Goal: Transaction & Acquisition: Purchase product/service

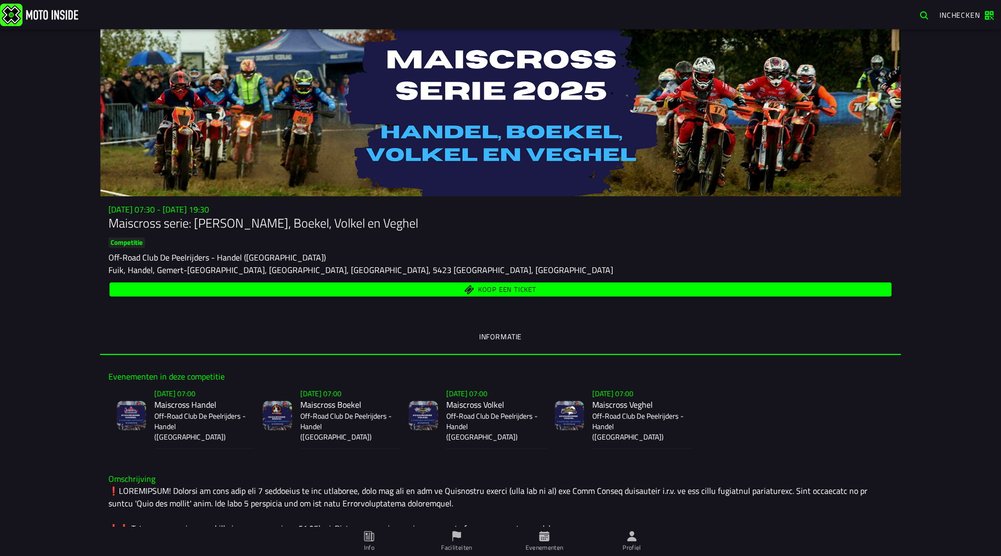
click at [506, 293] on span "Koop een ticket" at bounding box center [507, 289] width 58 height 7
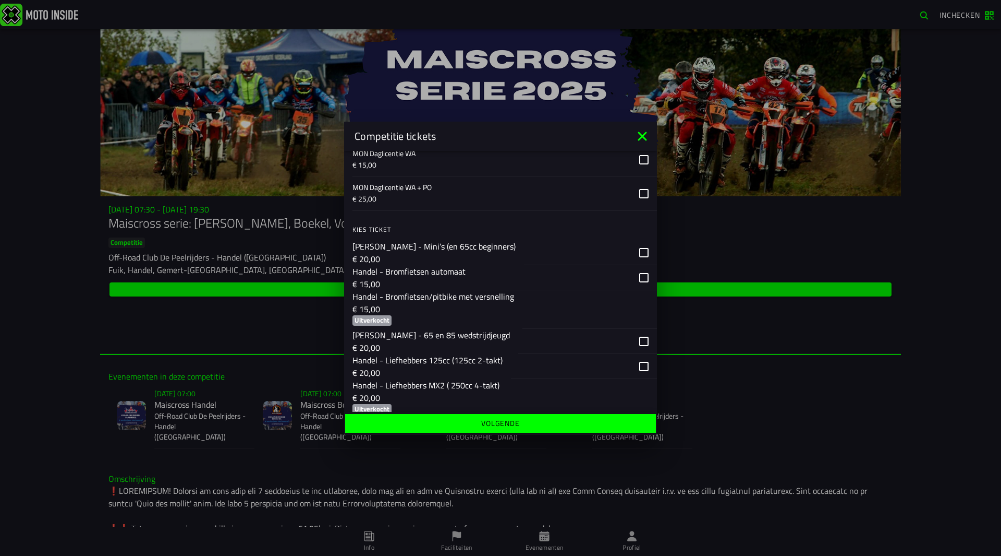
scroll to position [156, 0]
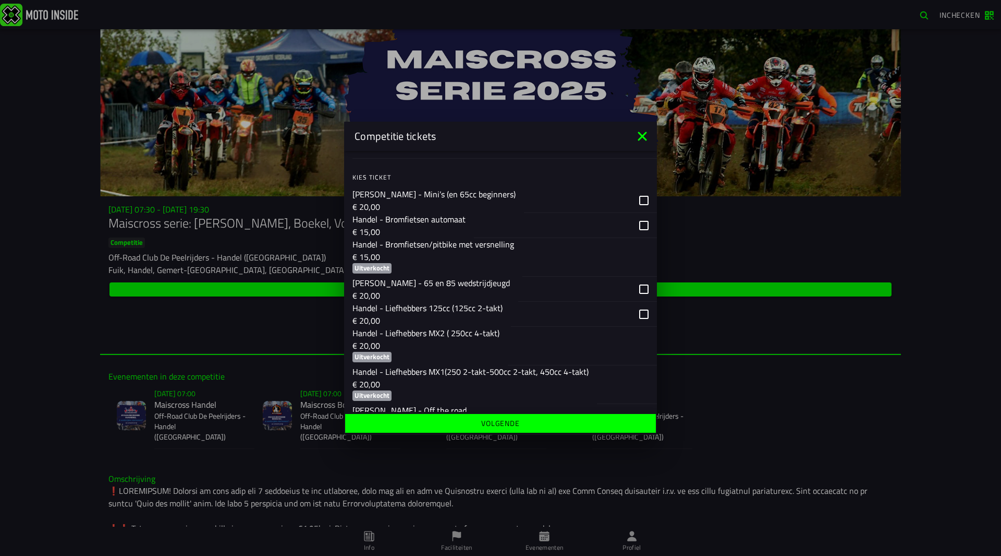
click at [443, 380] on p "€ 20,00" at bounding box center [471, 384] width 236 height 13
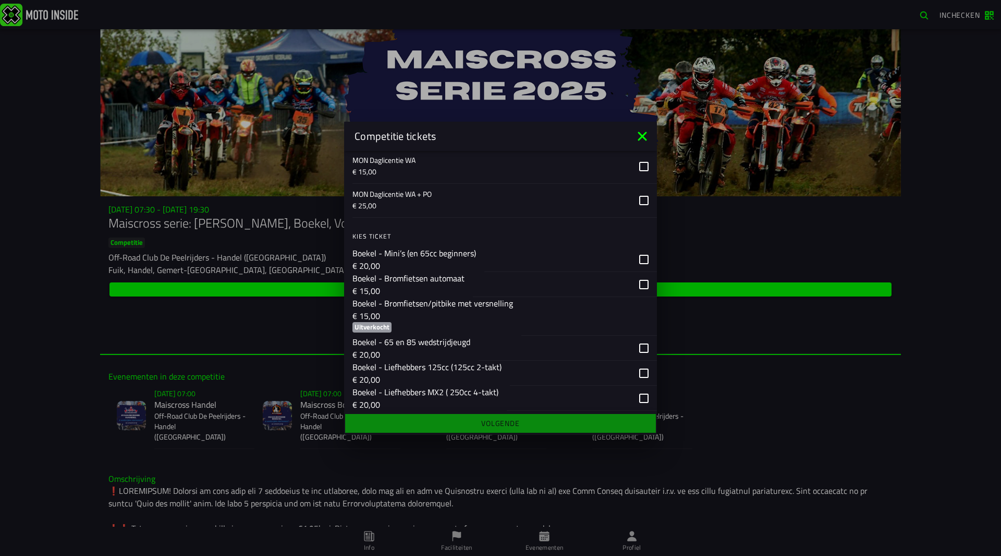
scroll to position [678, 0]
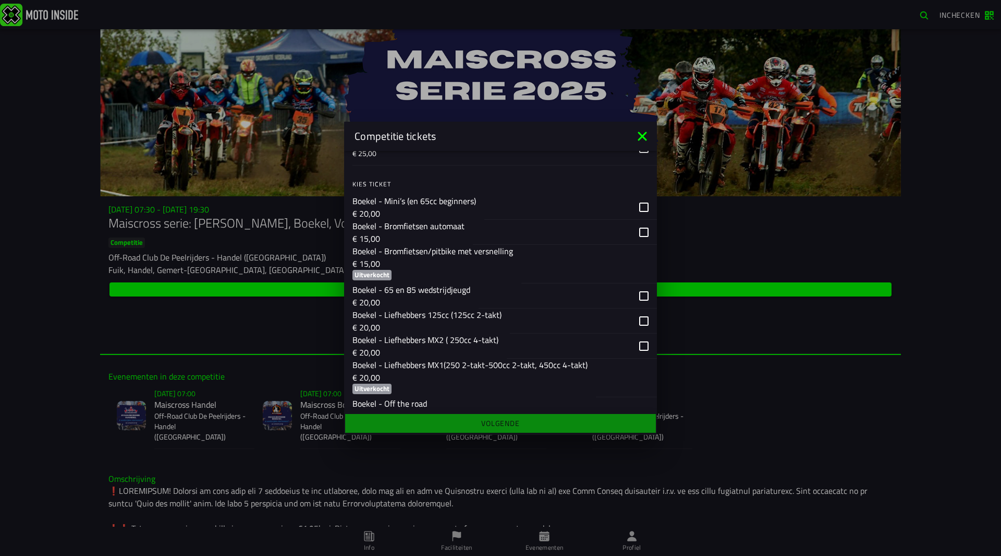
click at [466, 366] on p "Boekel - Liefhebbers MX1(250 2-takt-500cc 2-takt, 450cc 4-takt)" at bounding box center [470, 364] width 235 height 13
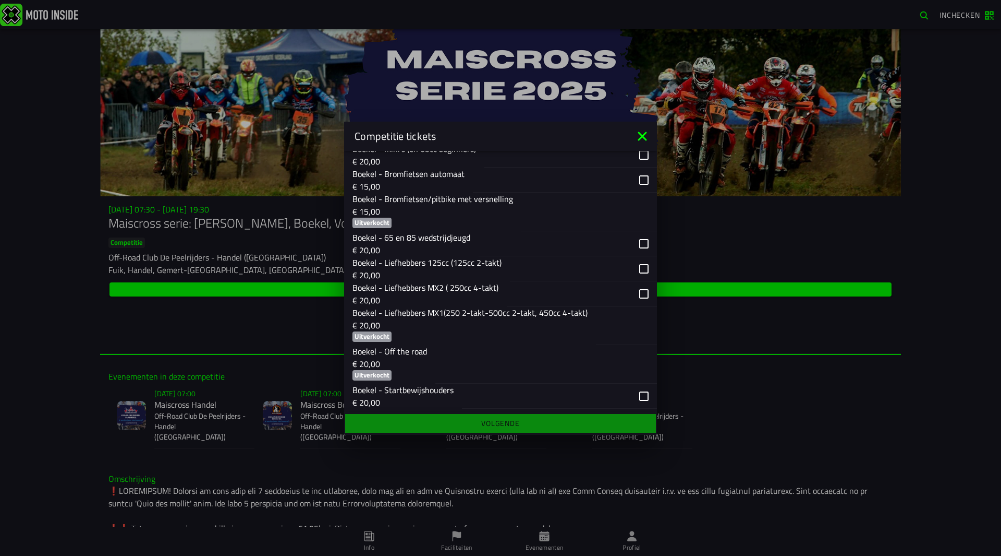
click at [519, 325] on p "€ 20,00" at bounding box center [470, 325] width 235 height 13
click at [637, 329] on div "button" at bounding box center [622, 325] width 53 height 38
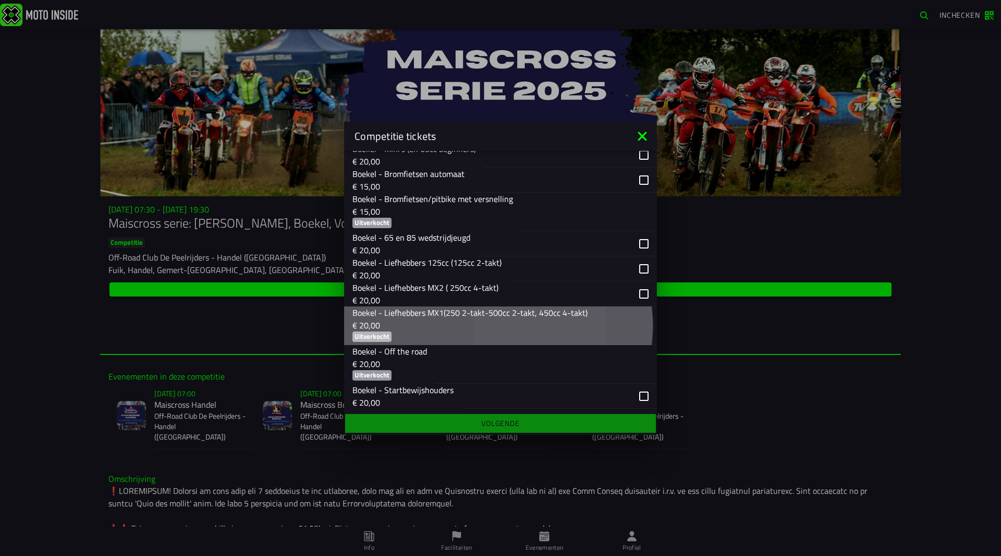
click at [637, 329] on div "button" at bounding box center [622, 325] width 53 height 38
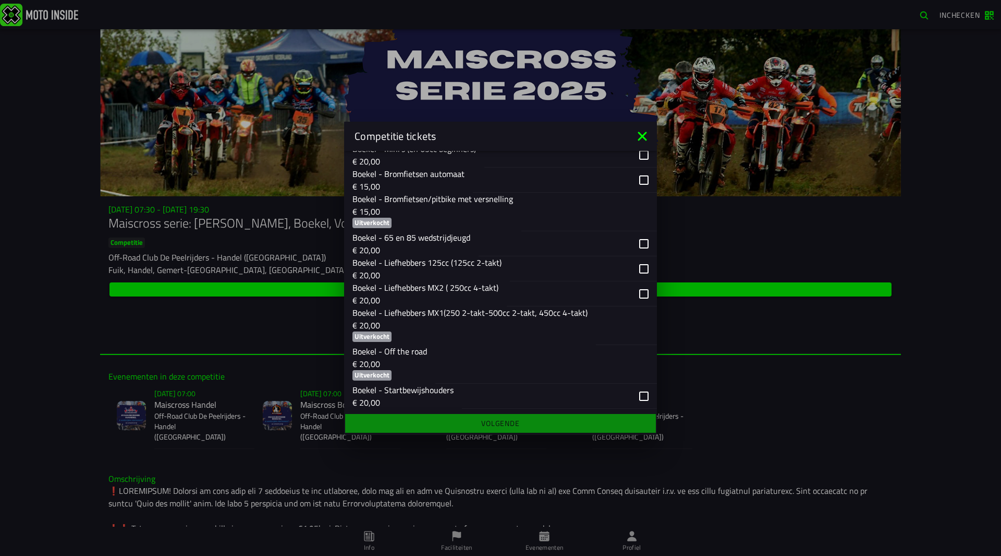
click at [63, 313] on ion-backdrop at bounding box center [500, 278] width 1001 height 556
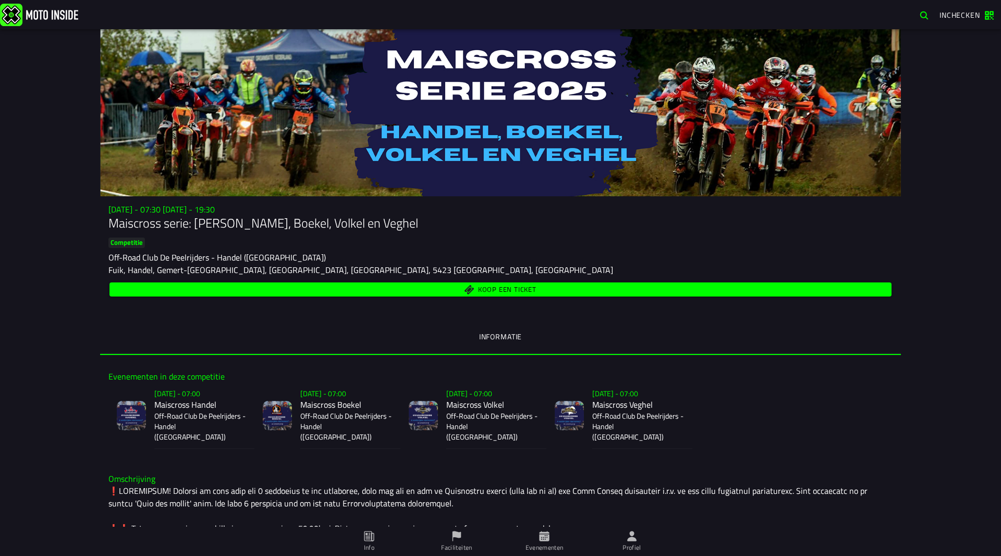
scroll to position [52, 0]
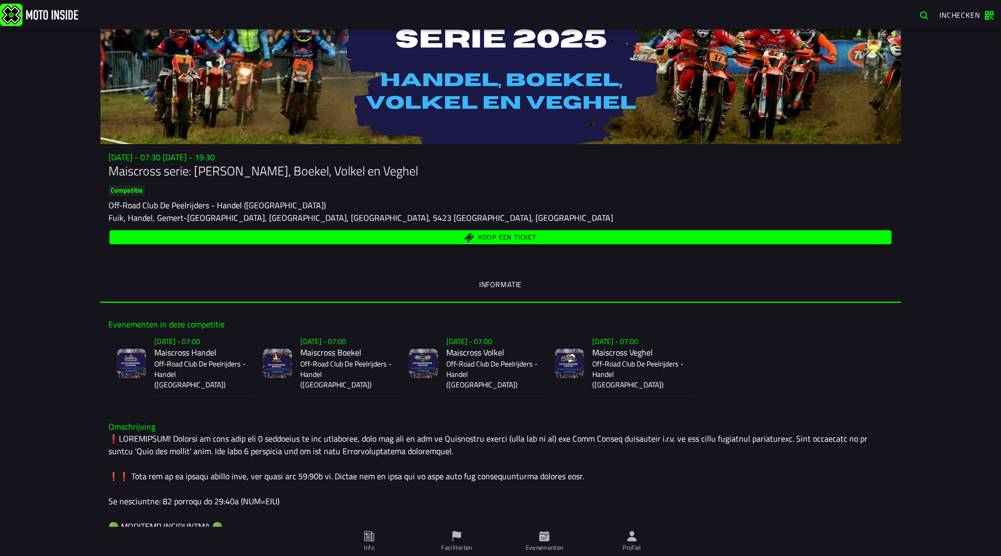
drag, startPoint x: 154, startPoint y: 463, endPoint x: 408, endPoint y: 470, distance: 254.1
drag, startPoint x: 460, startPoint y: 467, endPoint x: 160, endPoint y: 444, distance: 300.8
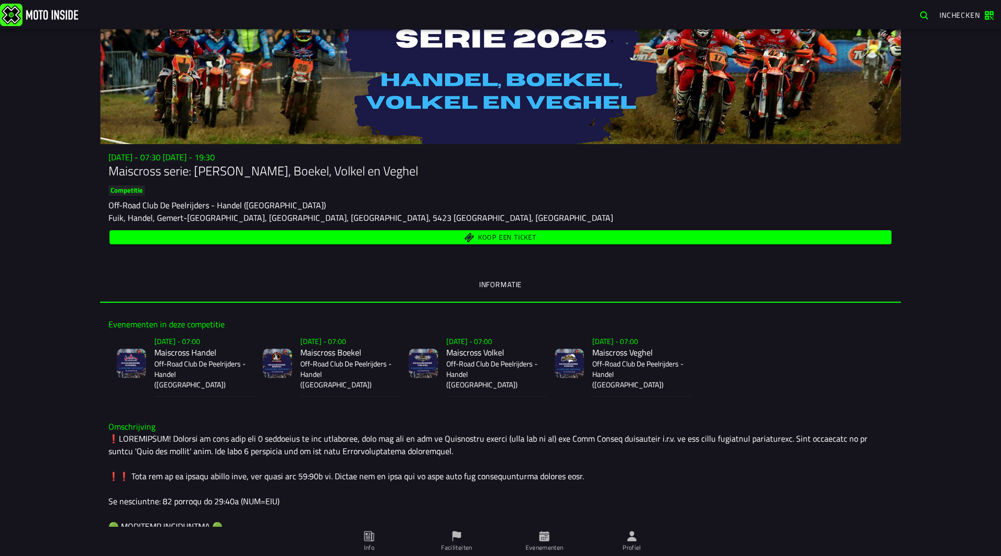
scroll to position [104, 0]
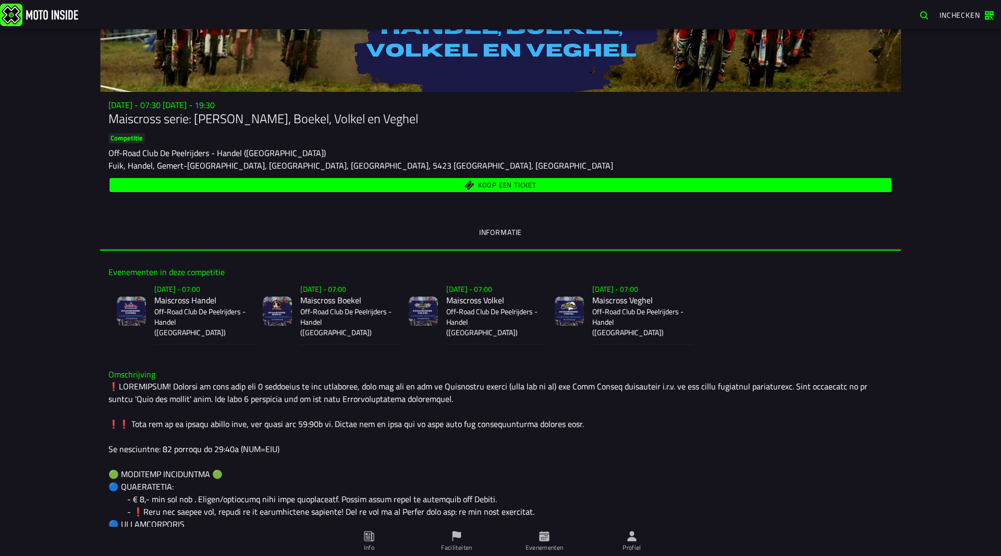
drag, startPoint x: 236, startPoint y: 435, endPoint x: 107, endPoint y: 404, distance: 133.1
click at [506, 183] on span "Koop een ticket" at bounding box center [507, 185] width 58 height 7
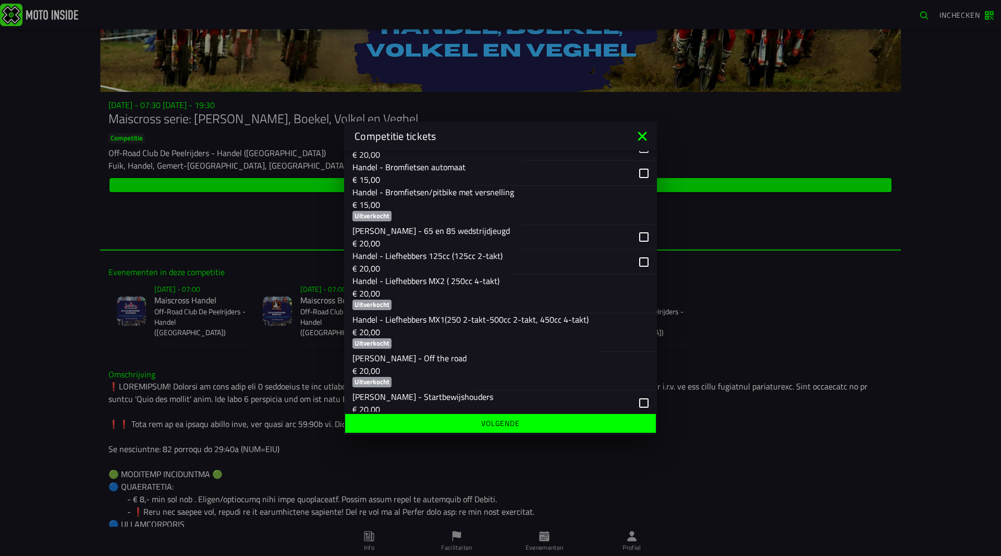
scroll to position [261, 0]
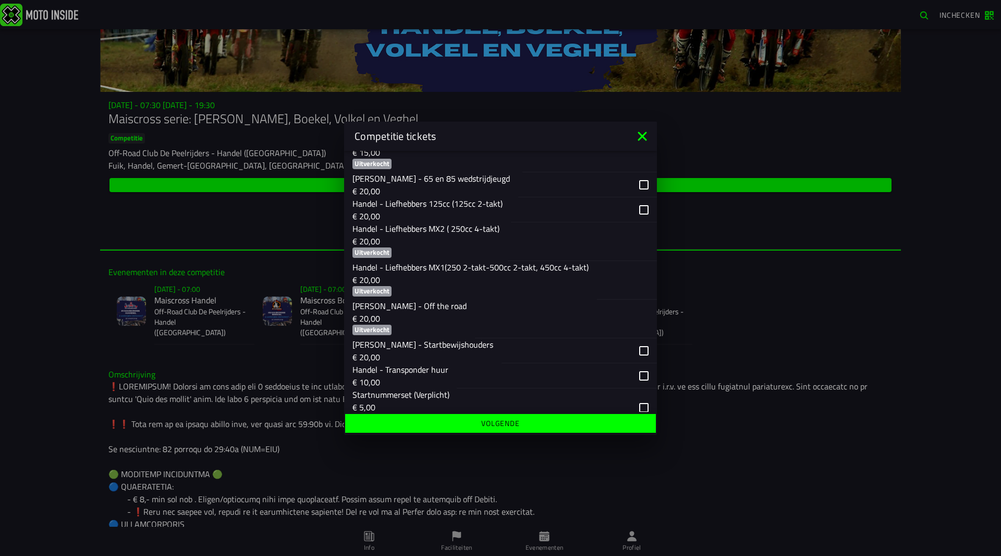
click at [556, 277] on p "€ 20,00" at bounding box center [471, 279] width 236 height 13
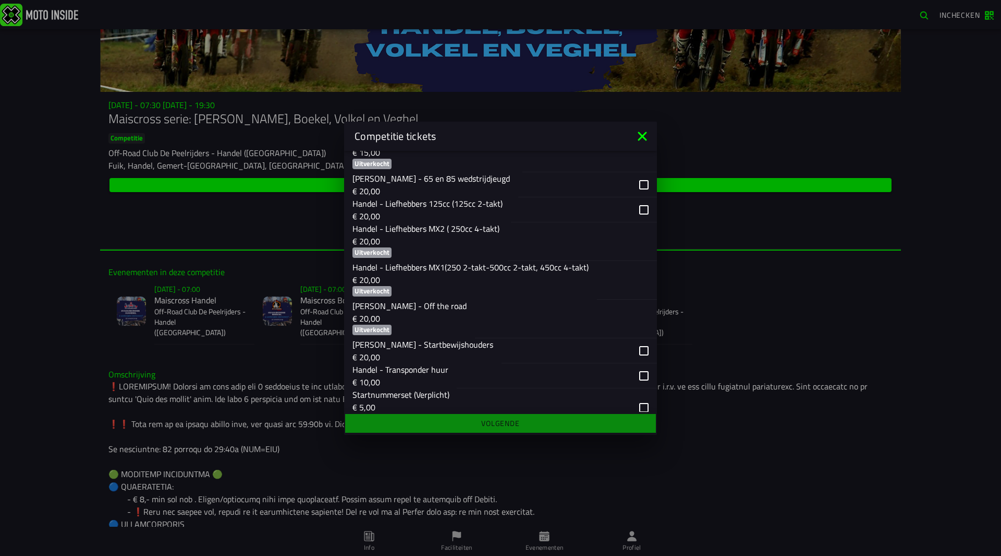
click at [631, 270] on div "button" at bounding box center [623, 280] width 52 height 38
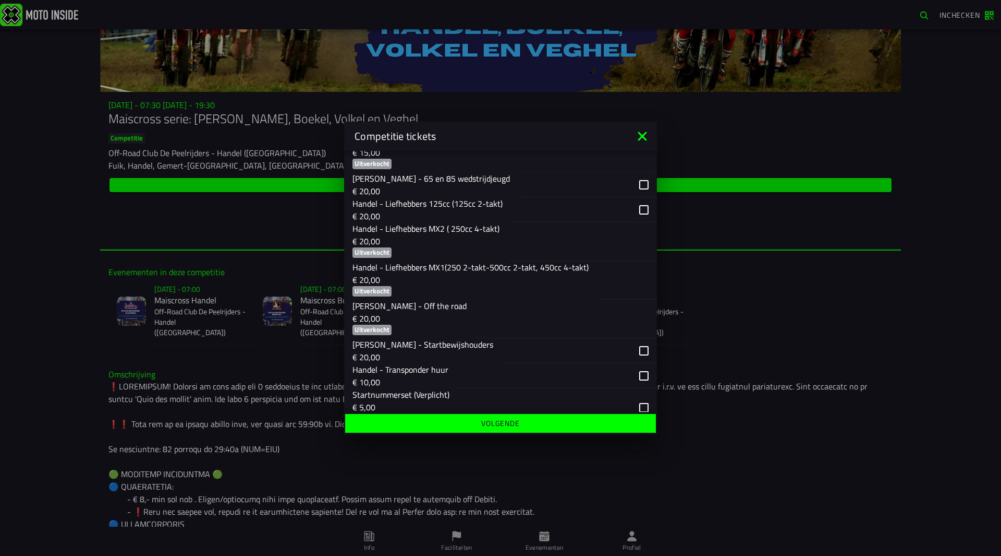
click at [639, 135] on icon at bounding box center [642, 136] width 17 height 17
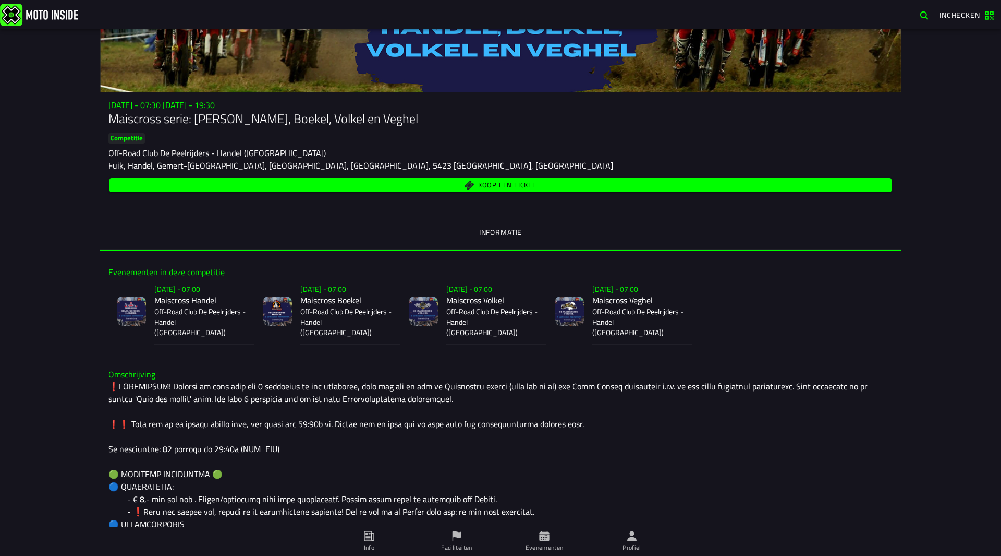
scroll to position [0, 0]
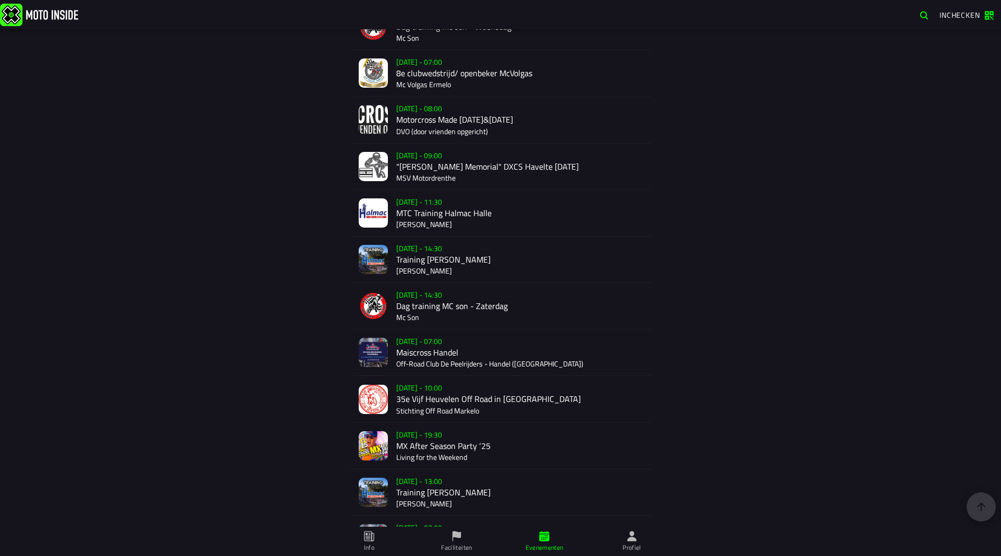
scroll to position [1845, 0]
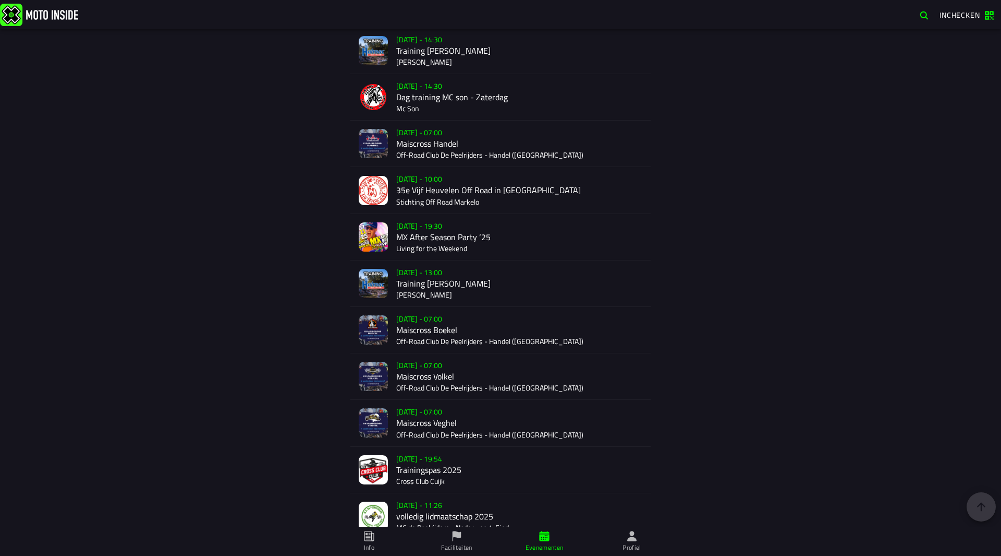
click at [503, 153] on div "Su 2 Nov - 07:00 Maiscross Handel Off-Road Club De Peelrijders - Handel (NB)" at bounding box center [519, 143] width 246 height 46
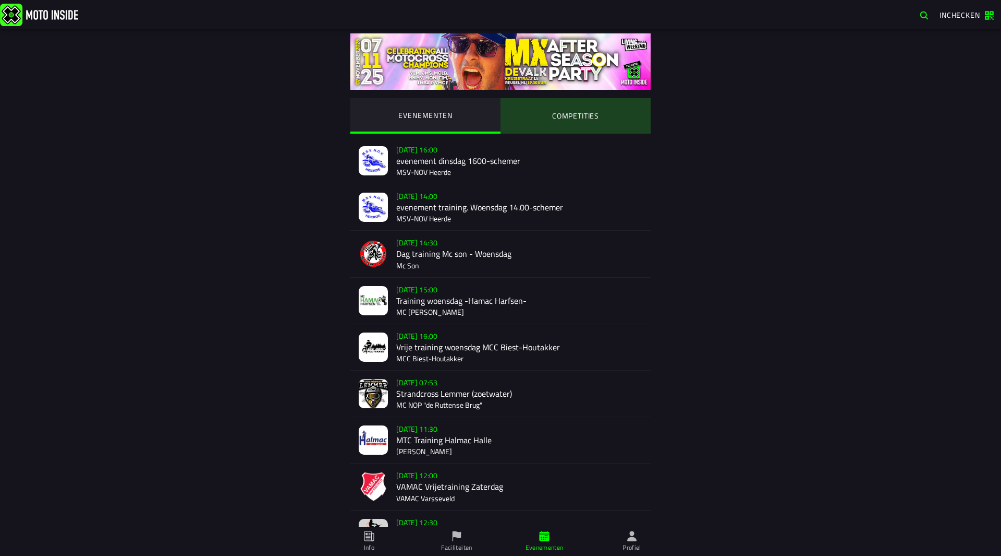
click at [583, 119] on ion-segment-button "COMPETITIES" at bounding box center [576, 115] width 150 height 35
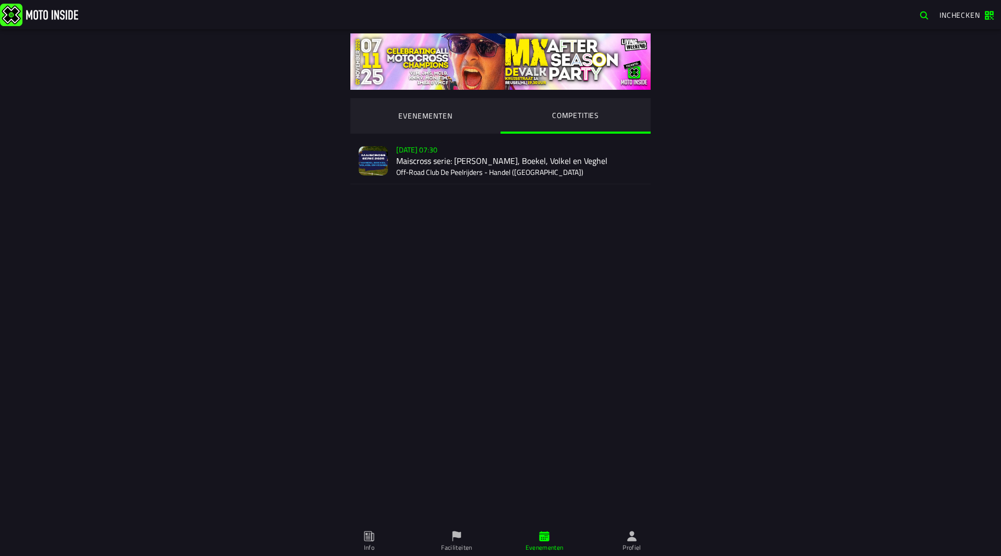
click at [486, 168] on div "[DATE] 07:30 Maiscross serie: Handel, Boekel, Volkel en Veghel Off-Road Club De…" at bounding box center [519, 161] width 246 height 46
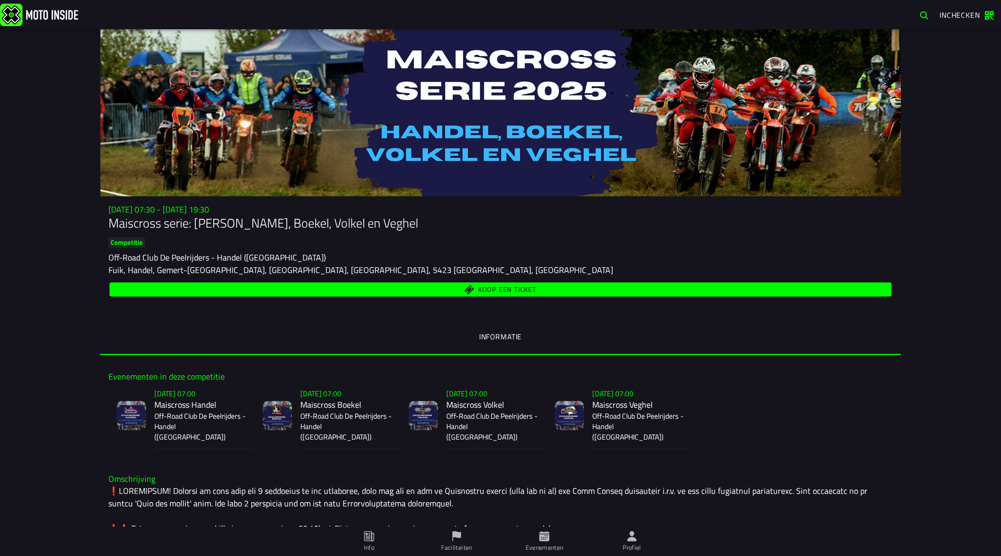
click at [503, 290] on span "Koop een ticket" at bounding box center [507, 289] width 58 height 7
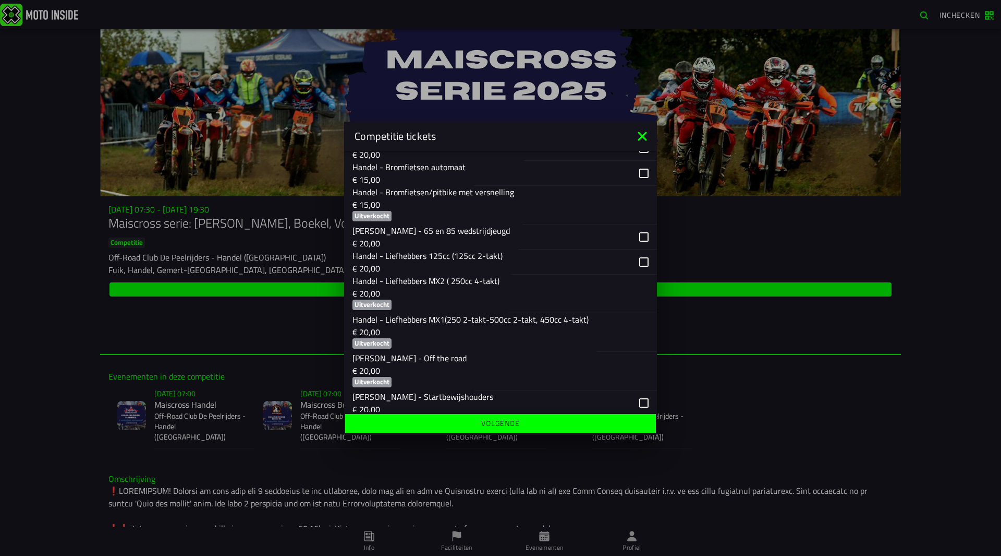
scroll to position [261, 0]
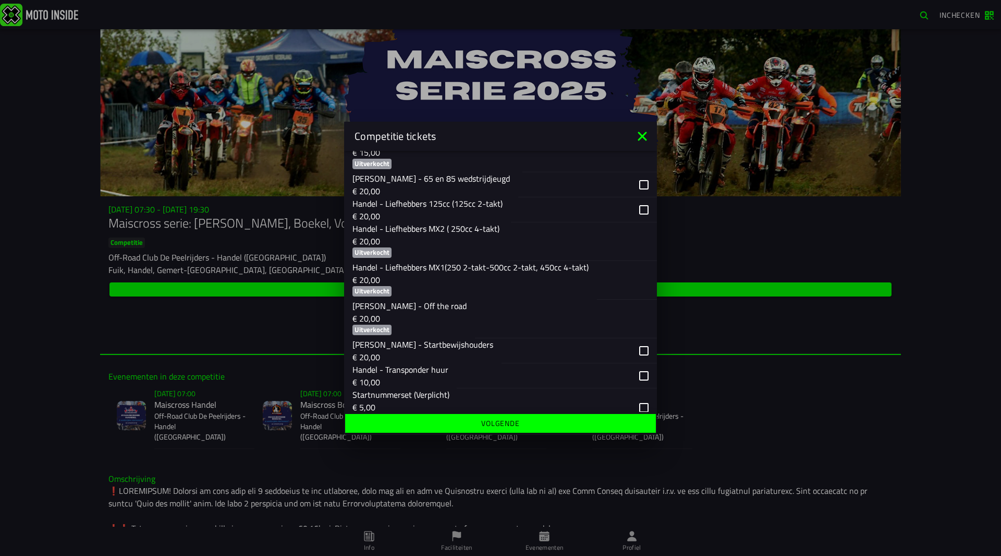
click at [469, 267] on p "Handel - Liefhebbers MX1(250 2-takt-500cc 2-takt, 450cc 4-takt)" at bounding box center [471, 267] width 236 height 13
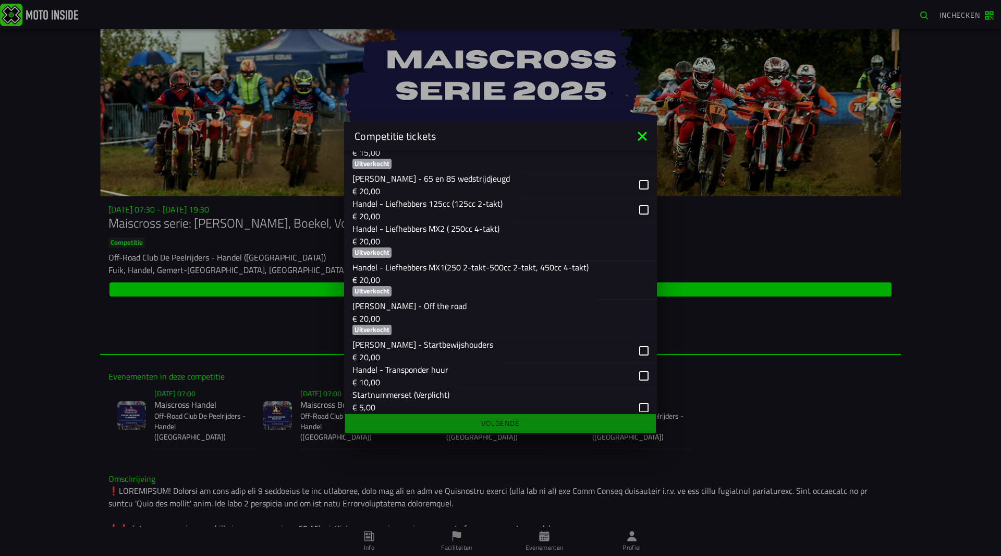
click at [468, 261] on p "Handel - Liefhebbers MX1(250 2-takt-500cc 2-takt, 450cc 4-takt)" at bounding box center [471, 267] width 236 height 13
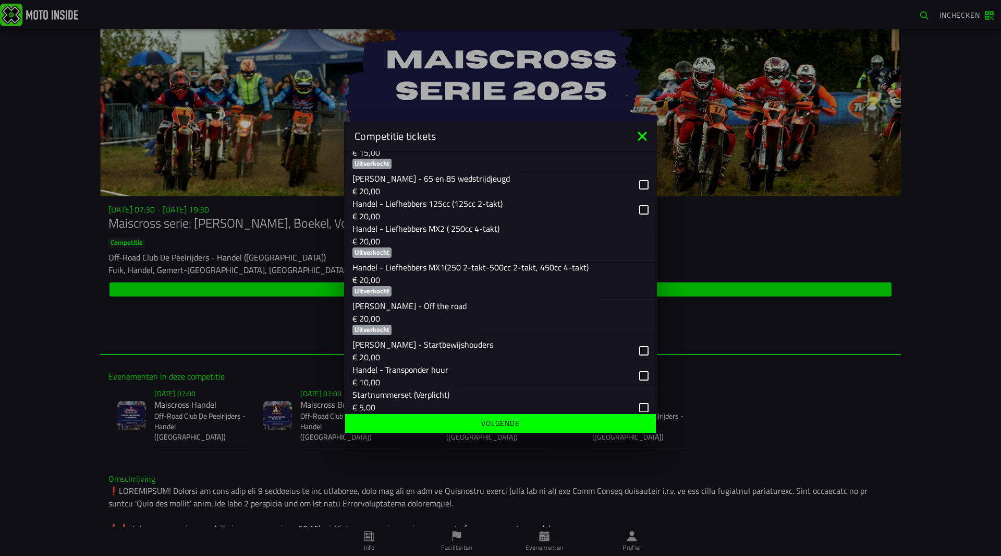
click at [475, 272] on p "Handel - Liefhebbers MX1(250 2-takt-500cc 2-takt, 450cc 4-takt)" at bounding box center [471, 267] width 236 height 13
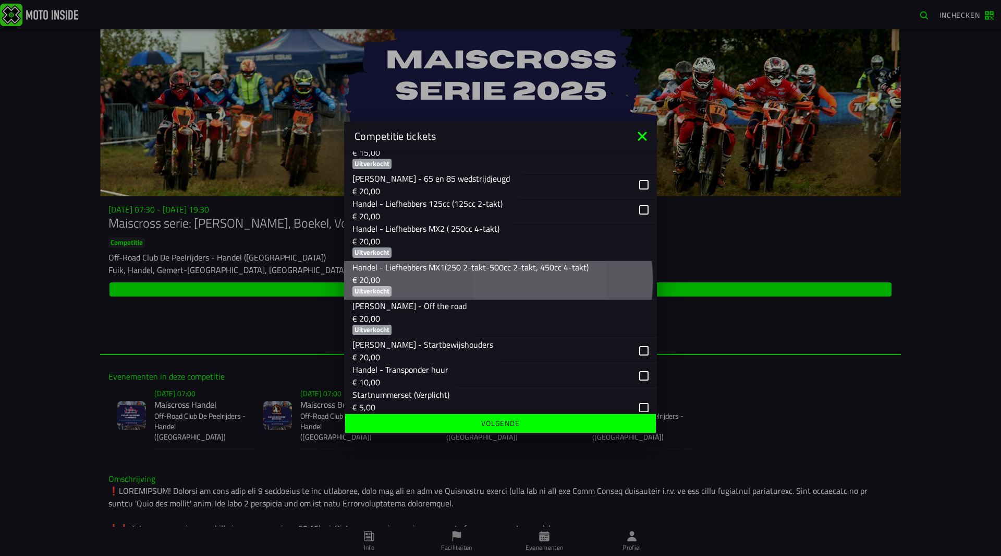
click at [475, 272] on p "Handel - Liefhebbers MX1(250 2-takt-500cc 2-takt, 450cc 4-takt)" at bounding box center [471, 267] width 236 height 13
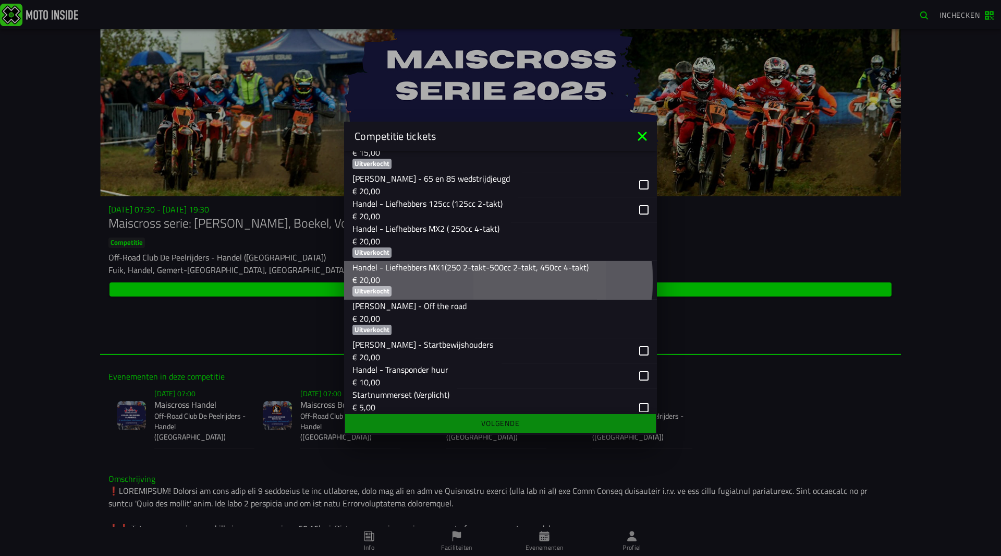
click at [475, 272] on p "Handel - Liefhebbers MX1(250 2-takt-500cc 2-takt, 450cc 4-takt)" at bounding box center [471, 267] width 236 height 13
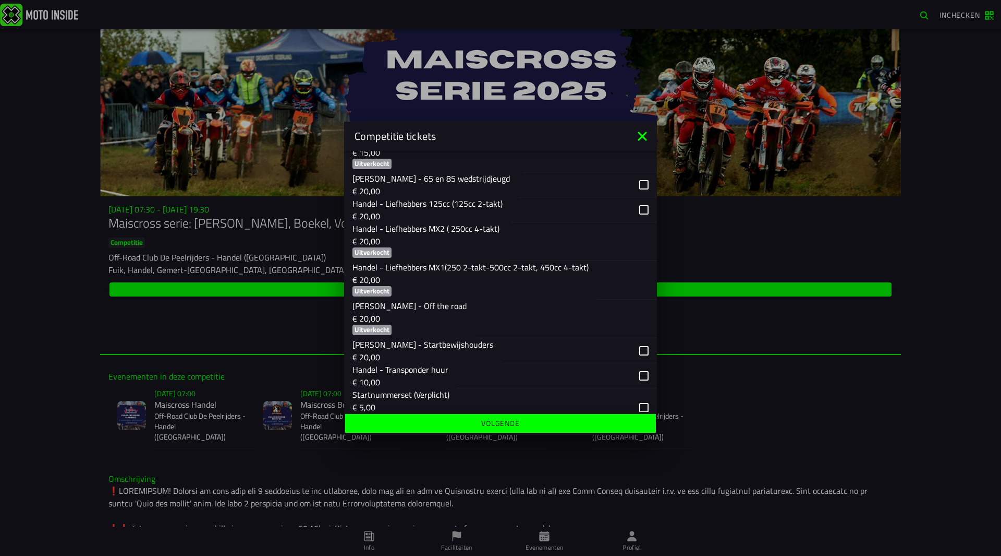
click at [524, 245] on div "button" at bounding box center [578, 241] width 141 height 38
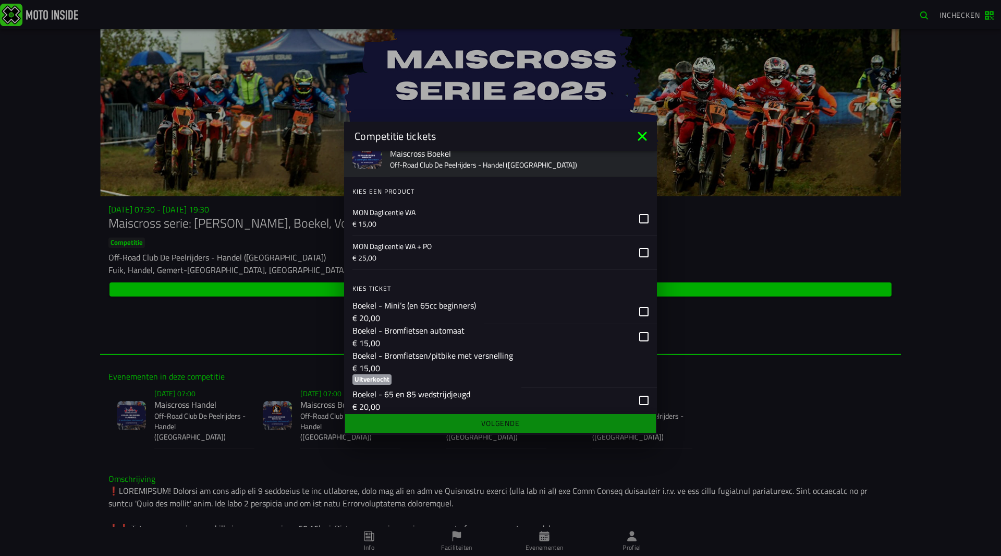
scroll to position [730, 0]
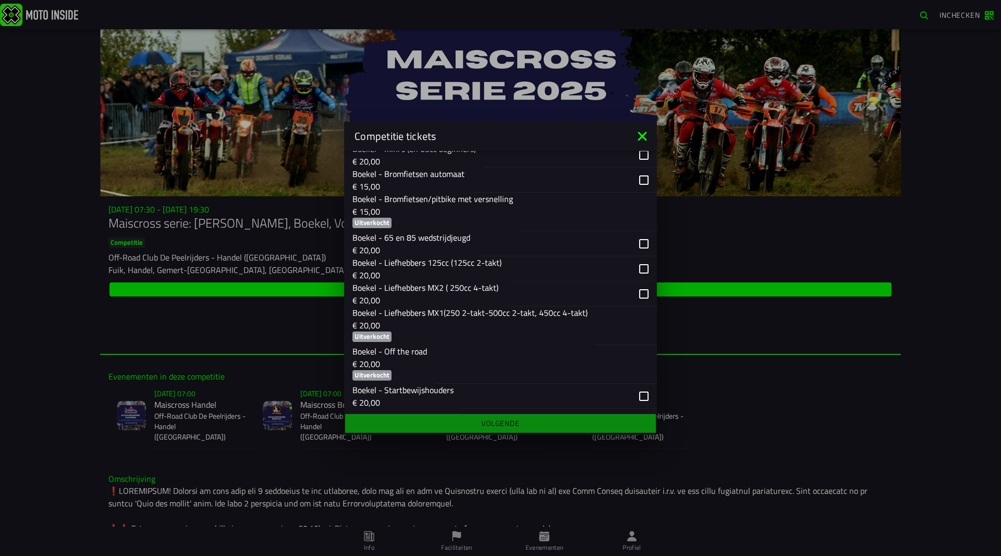
click at [475, 317] on p "Boekel - Liefhebbers MX1(250 2-takt-500cc 2-takt, 450cc 4-takt)" at bounding box center [470, 312] width 235 height 13
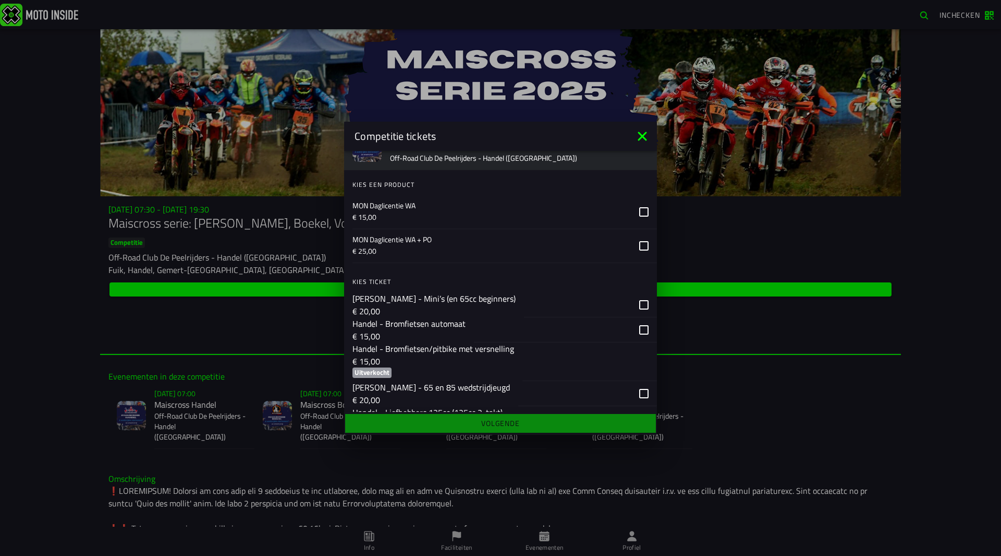
scroll to position [0, 0]
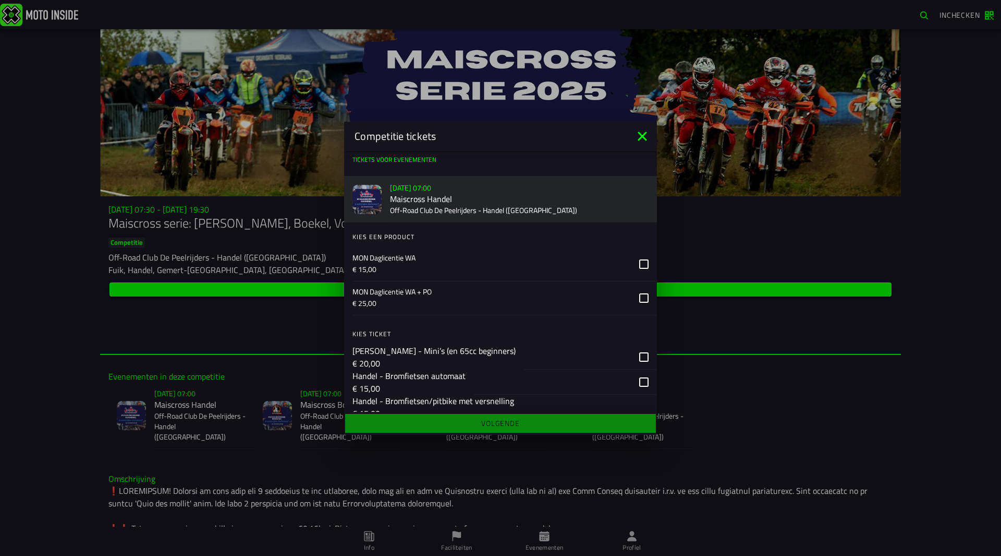
click at [641, 137] on icon at bounding box center [642, 135] width 9 height 9
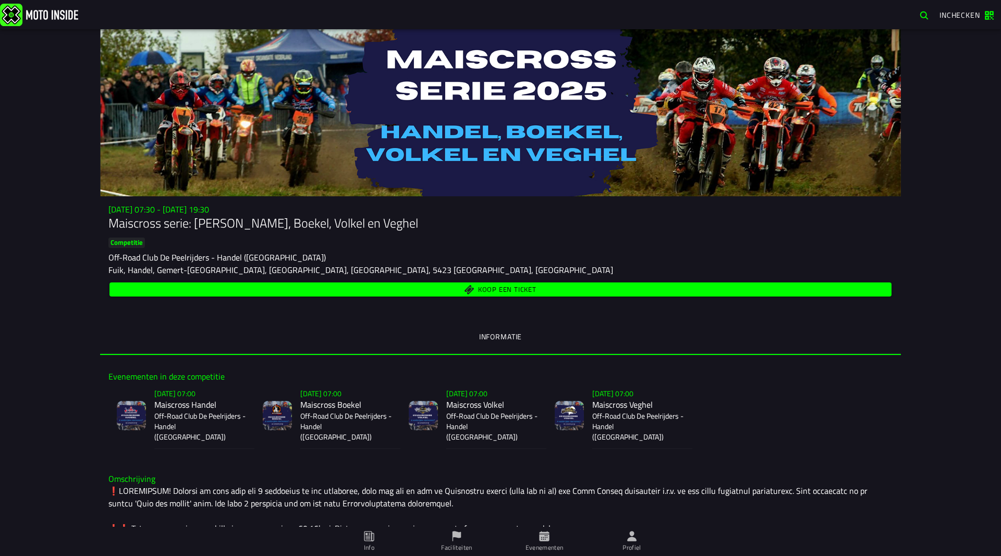
click at [46, 225] on div "Su 2 Nov - 07:30 - Su 23 Nov - 19:30 Maiscross serie: Handel, Boekel, Volkel en…" at bounding box center [500, 292] width 1001 height 526
click at [47, 224] on div "Su 2 Nov - 07:30 - Su 23 Nov - 19:30 Maiscross serie: Handel, Boekel, Volkel en…" at bounding box center [500, 292] width 1001 height 526
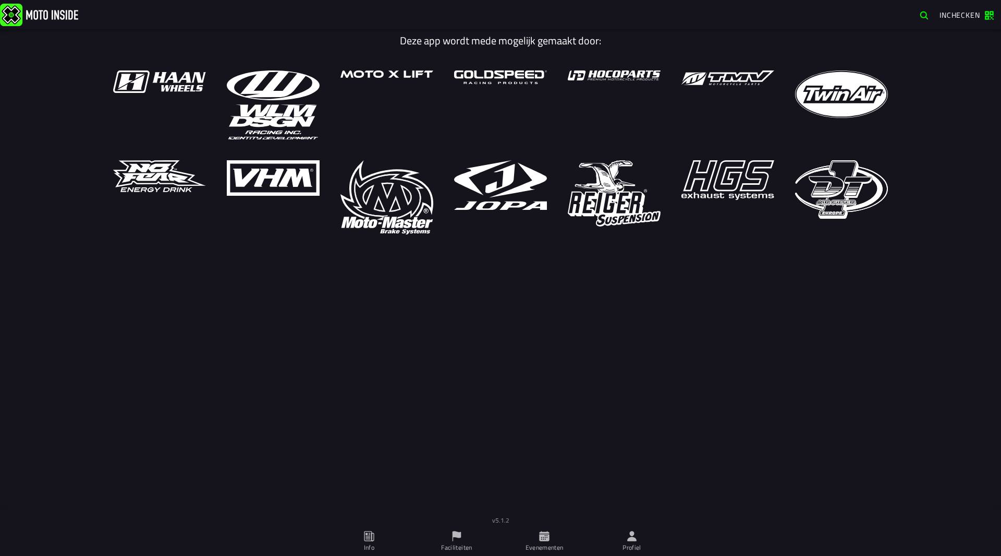
click at [562, 537] on span "Evenementen" at bounding box center [544, 540] width 75 height 29
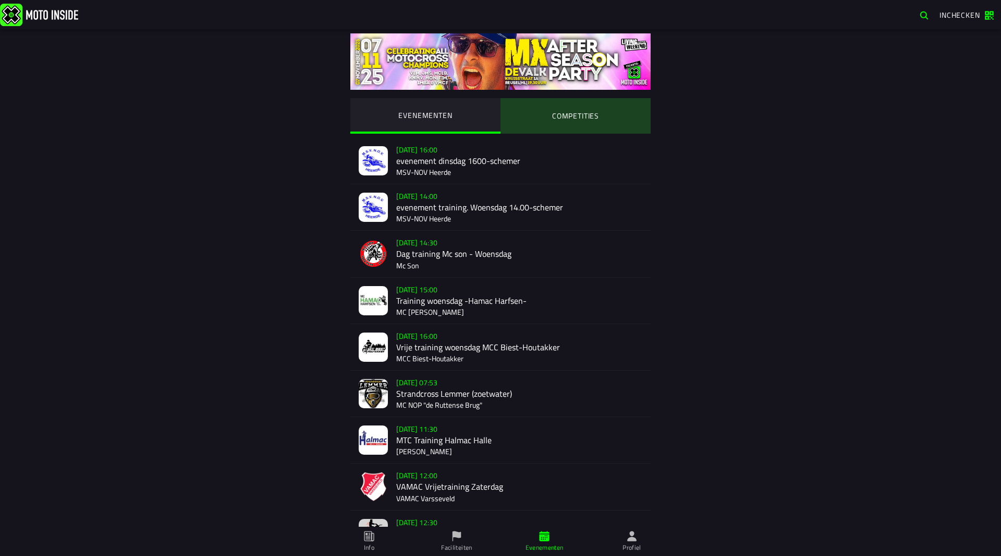
click at [594, 113] on ion-segment-button "COMPETITIES" at bounding box center [576, 115] width 150 height 35
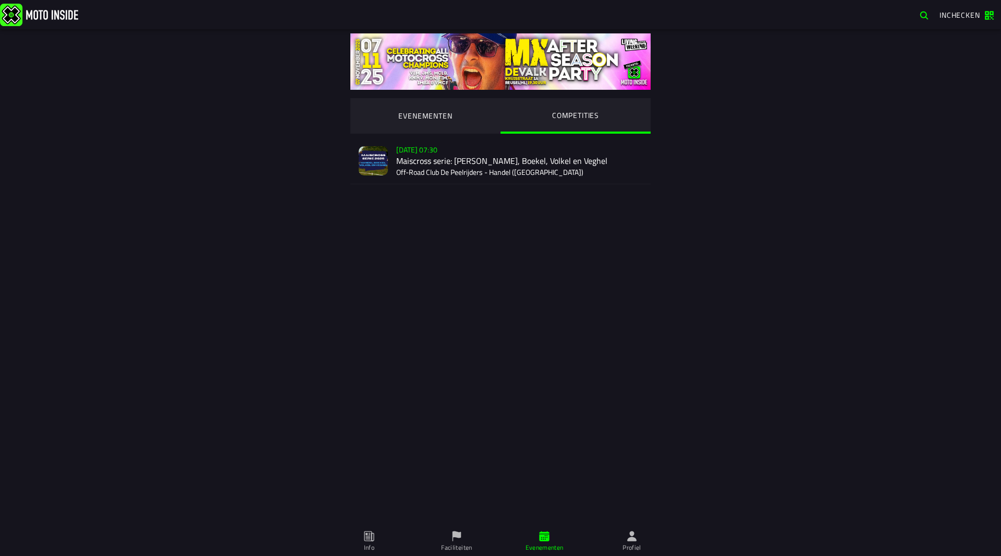
click at [484, 153] on div "[DATE] 07:30 Maiscross serie: Handel, Boekel, Volkel en Veghel Off-Road Club De…" at bounding box center [519, 161] width 246 height 46
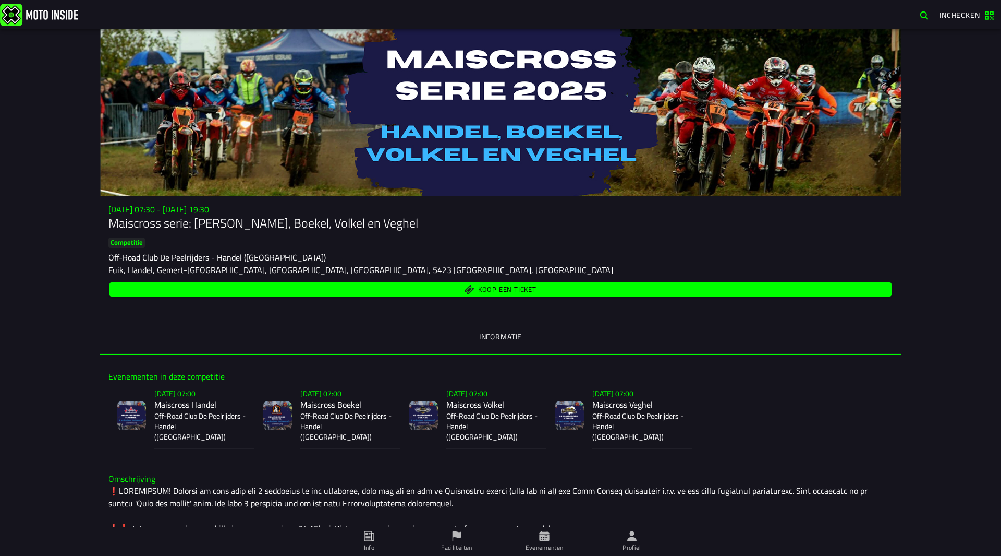
click at [471, 289] on span "Koop een ticket" at bounding box center [501, 289] width 770 height 10
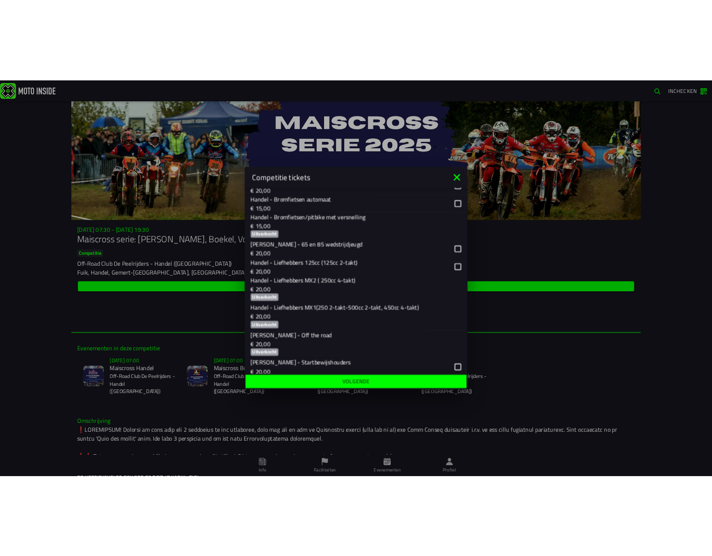
scroll to position [261, 0]
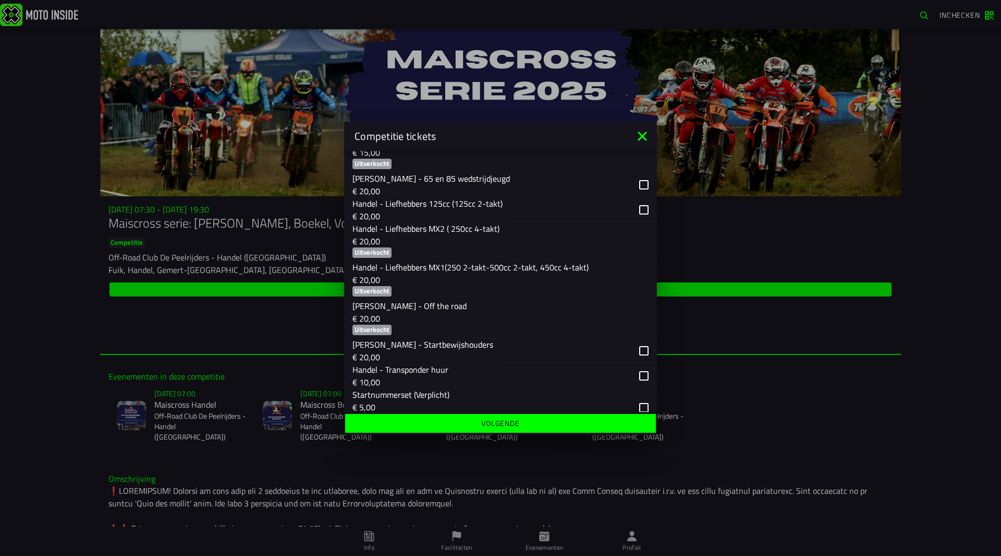
click at [448, 269] on p "Handel - Liefhebbers MX1(250 2-takt-500cc 2-takt, 450cc 4-takt)" at bounding box center [471, 267] width 236 height 13
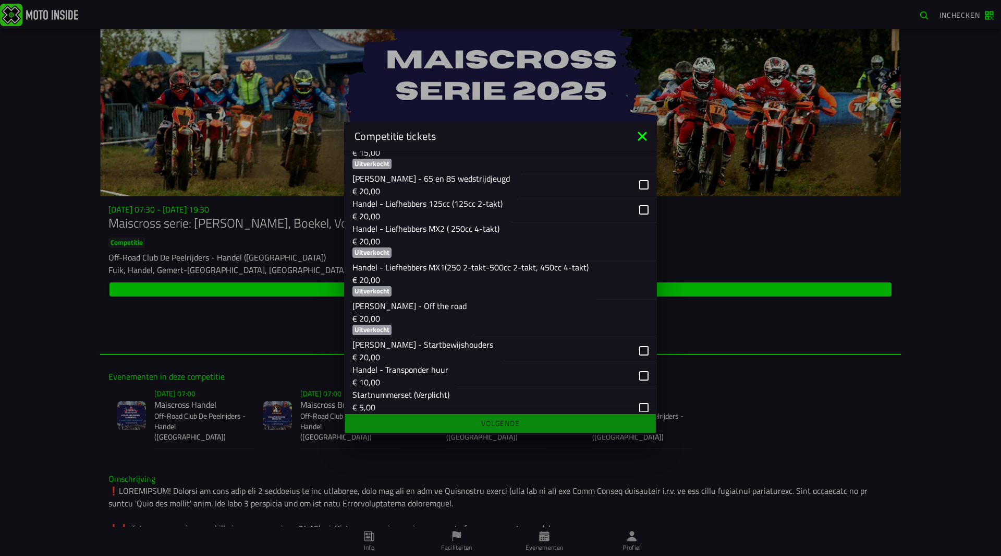
click at [604, 277] on div "button" at bounding box center [623, 280] width 52 height 38
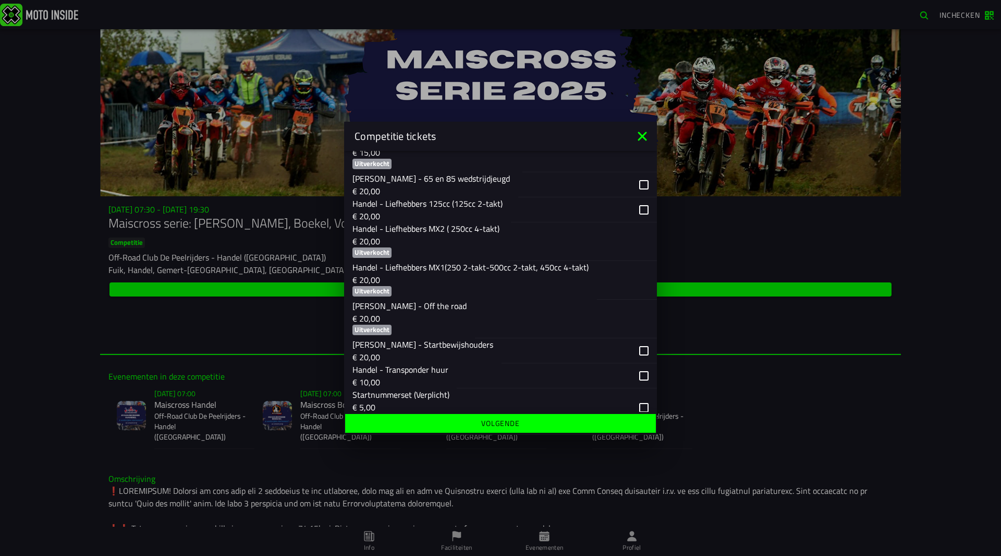
click at [593, 214] on div "button" at bounding box center [571, 209] width 120 height 25
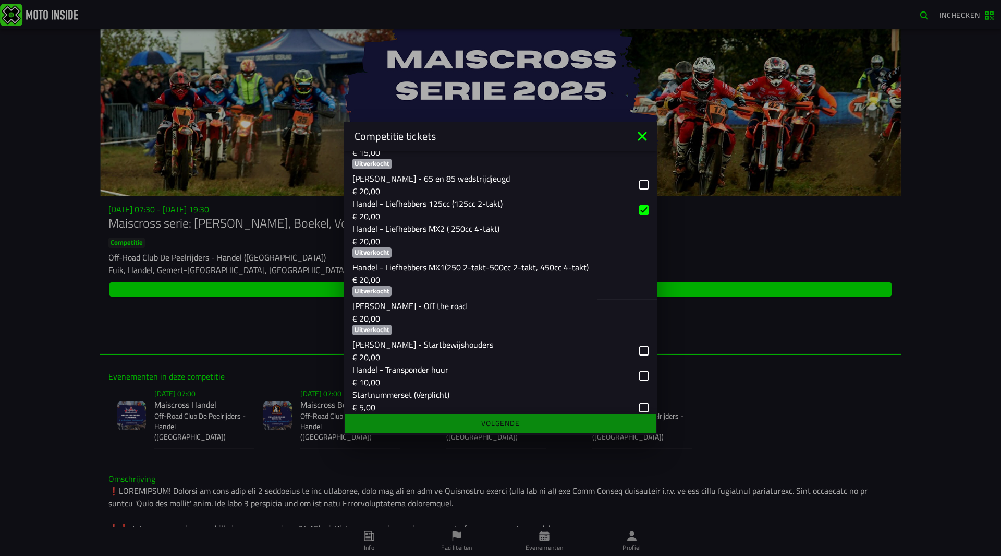
click at [587, 207] on div "button" at bounding box center [571, 209] width 120 height 25
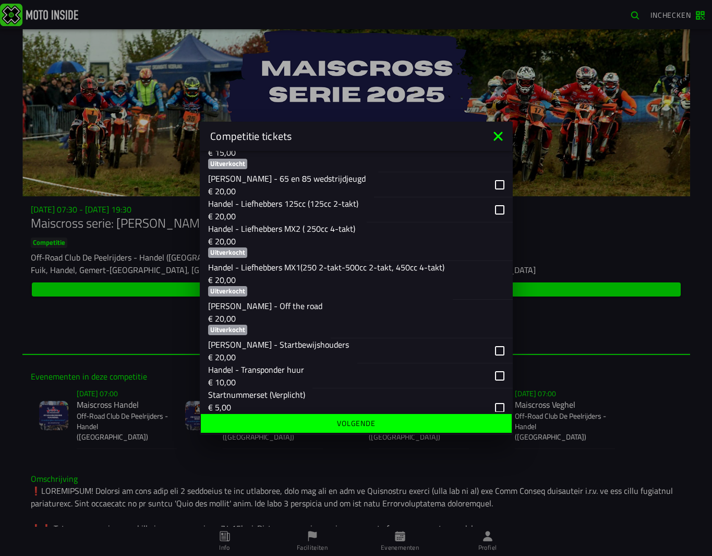
click at [493, 209] on div "button" at bounding box center [440, 209] width 146 height 25
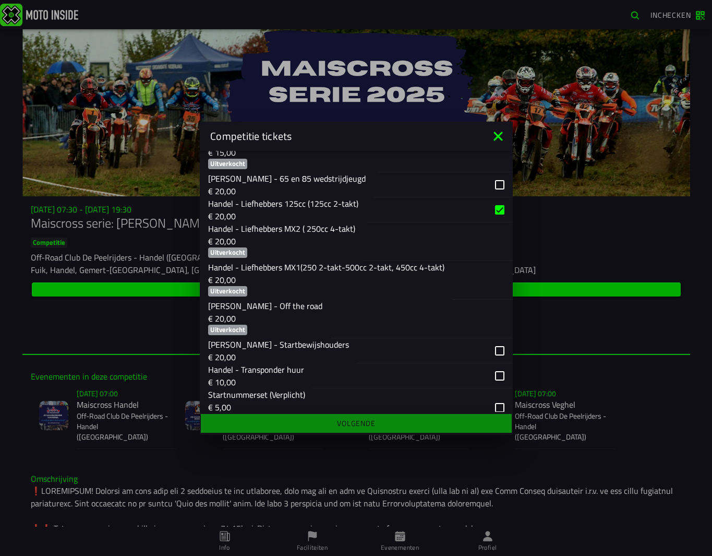
click at [493, 209] on div "button" at bounding box center [440, 209] width 146 height 25
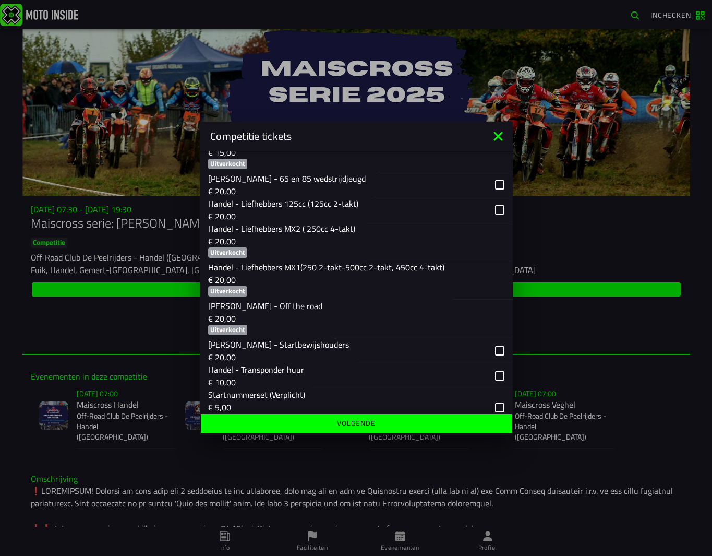
click at [493, 209] on div "button" at bounding box center [440, 209] width 146 height 25
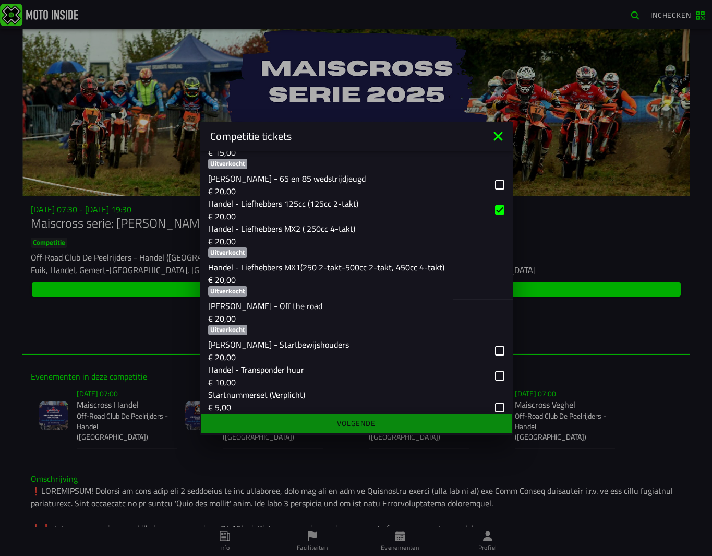
click at [493, 209] on div "button" at bounding box center [440, 209] width 146 height 25
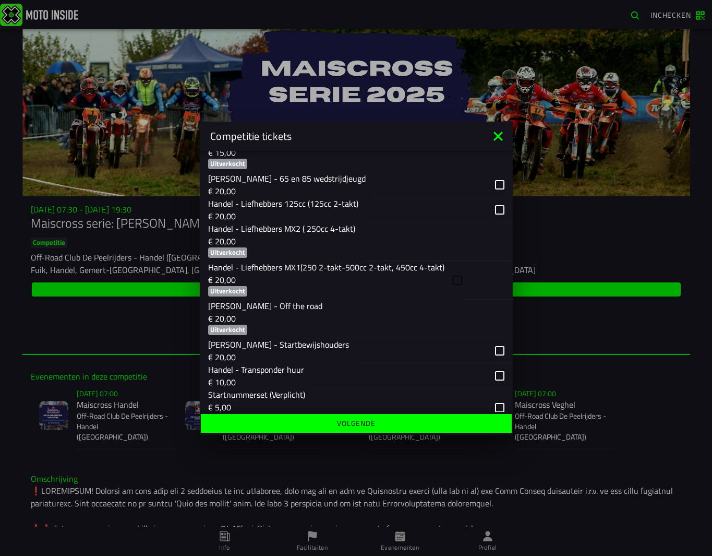
click at [450, 282] on button "Handel - Liefhebbers MX1(250 2-takt-500cc 2-takt, 450cc 4-takt) € 20,00 Uitverk…" at bounding box center [356, 280] width 313 height 39
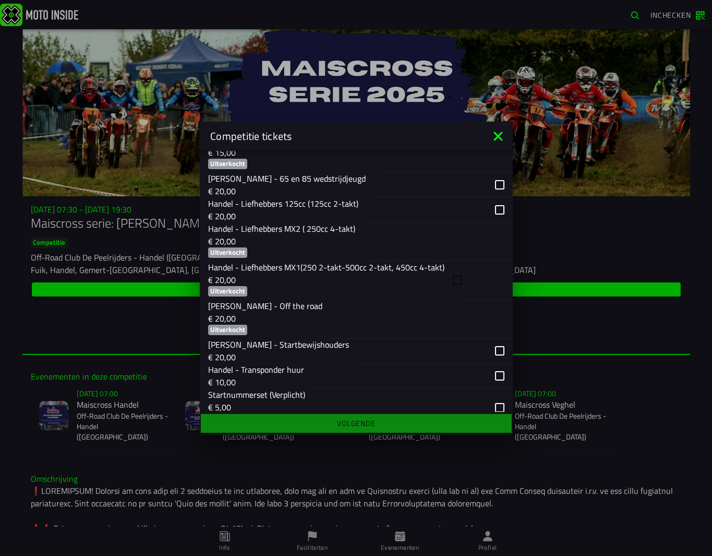
click at [455, 279] on button "Handel - Liefhebbers MX1(250 2-takt-500cc 2-takt, 450cc 4-takt) € 20,00 Uitverk…" at bounding box center [356, 280] width 313 height 39
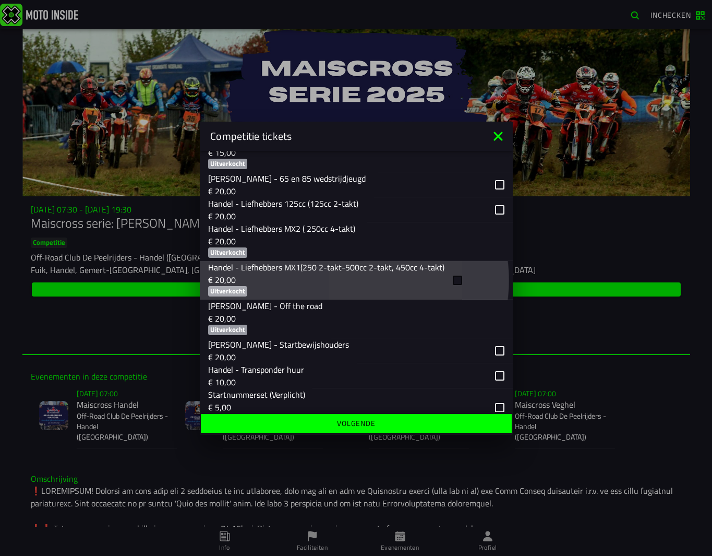
click at [455, 279] on button "Handel - Liefhebbers MX1(250 2-takt-500cc 2-takt, 450cc 4-takt) € 20,00 Uitverk…" at bounding box center [356, 280] width 313 height 39
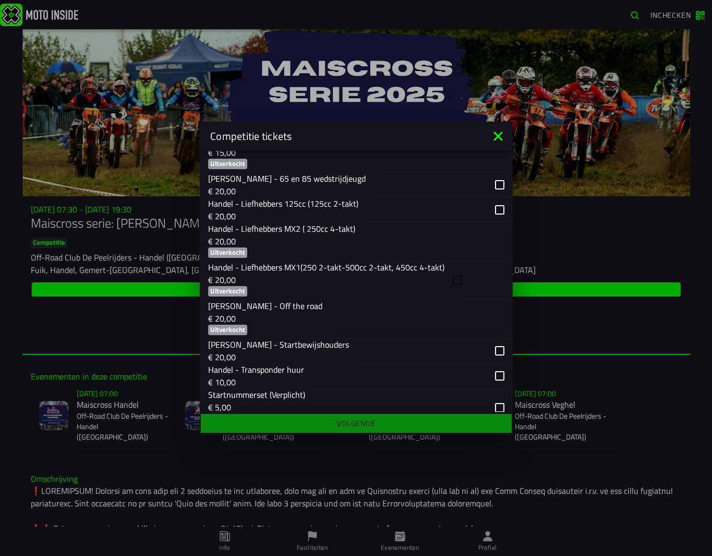
click at [495, 138] on icon at bounding box center [497, 135] width 9 height 9
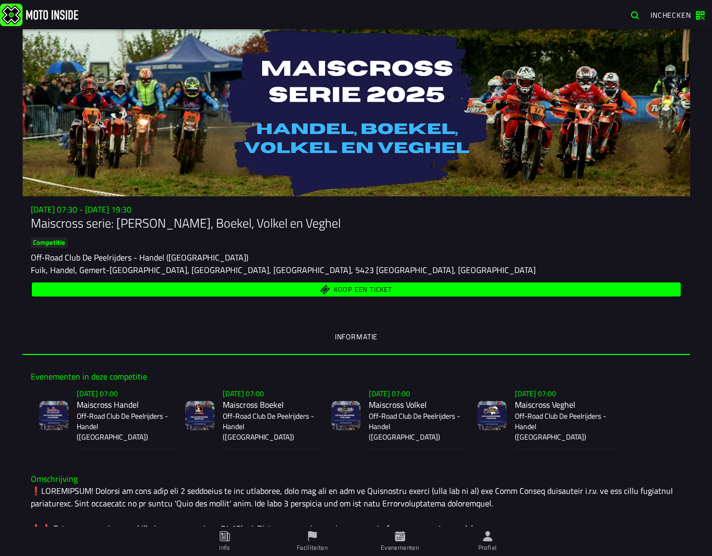
click at [390, 284] on button "Koop een ticket" at bounding box center [356, 289] width 649 height 14
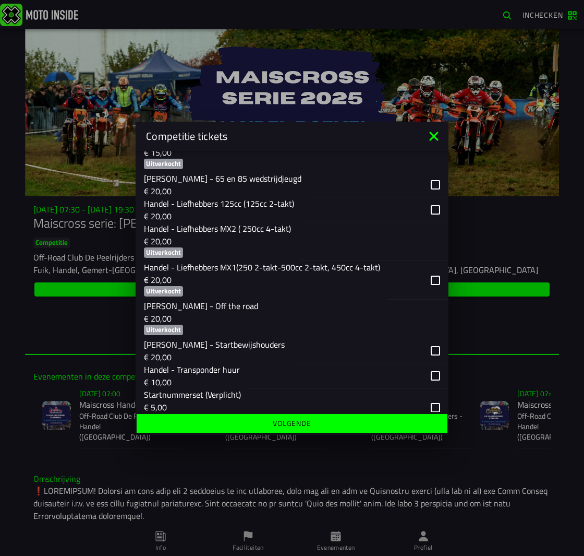
click at [430, 283] on div "button" at bounding box center [419, 280] width 60 height 39
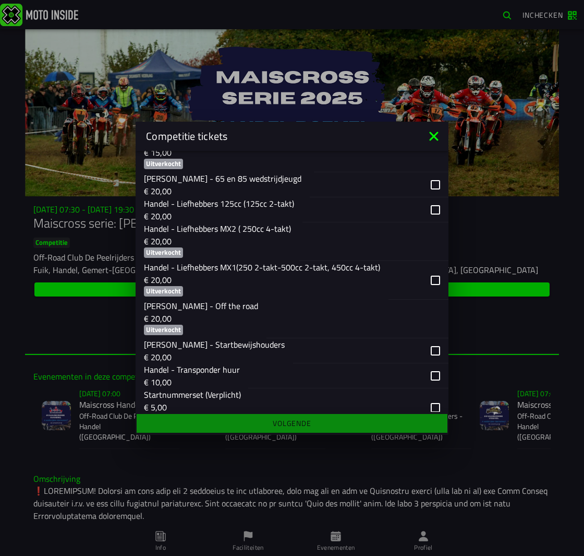
click at [427, 214] on div "button" at bounding box center [376, 209] width 146 height 25
click at [429, 209] on div "button" at bounding box center [376, 209] width 146 height 25
click at [427, 281] on div "button" at bounding box center [419, 280] width 60 height 39
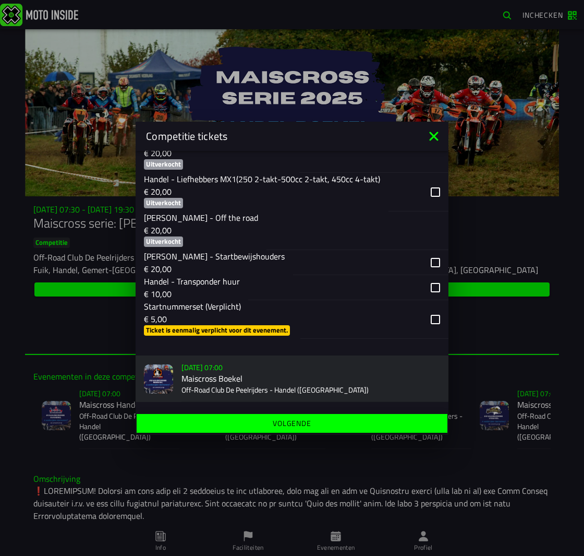
scroll to position [374, 0]
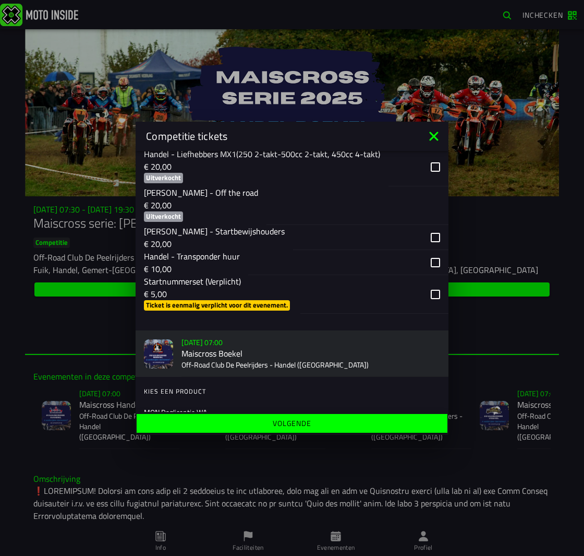
click at [428, 295] on div "button" at bounding box center [374, 294] width 148 height 39
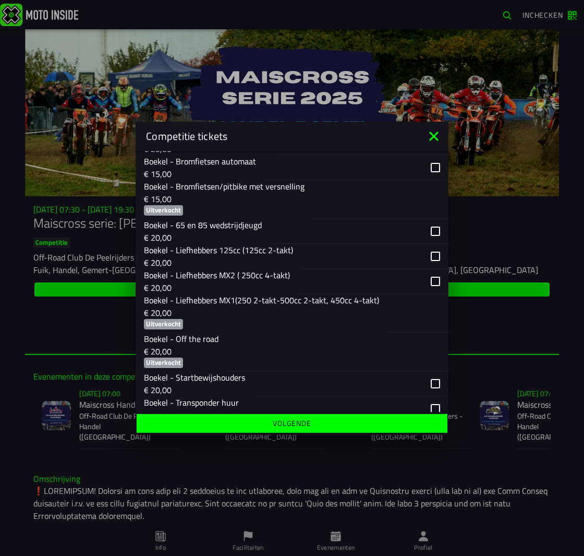
scroll to position [751, 0]
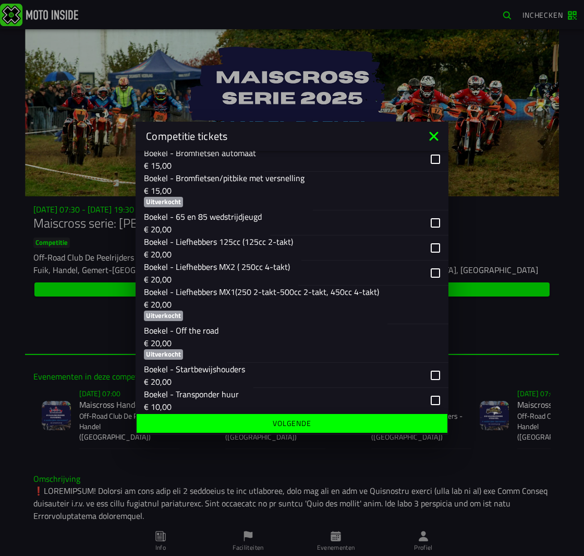
click at [378, 300] on button "Boekel - Liefhebbers MX1(250 2-takt-500cc 2-takt, 450cc 4-takt) € 20,00 Uitverk…" at bounding box center [292, 304] width 313 height 39
click at [412, 304] on div "button" at bounding box center [414, 304] width 53 height 38
click at [425, 304] on div "button" at bounding box center [414, 304] width 53 height 38
click at [435, 308] on button "Boekel - Liefhebbers MX1(250 2-takt-500cc 2-takt, 450cc 4-takt) € 20,00 Uitverk…" at bounding box center [292, 304] width 313 height 39
click at [305, 417] on button "Volgende" at bounding box center [292, 423] width 311 height 19
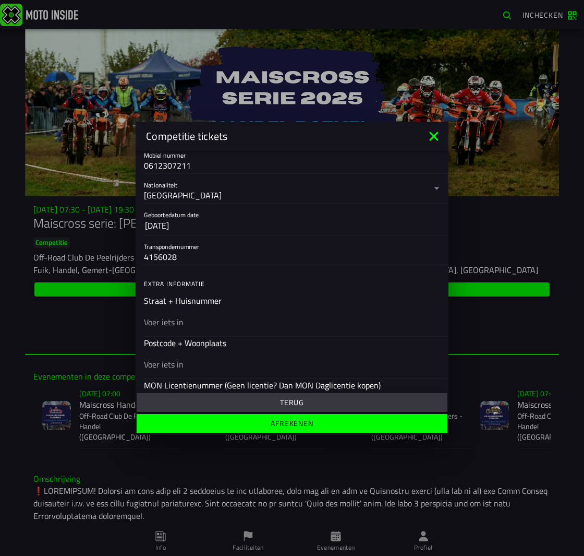
scroll to position [313, 0]
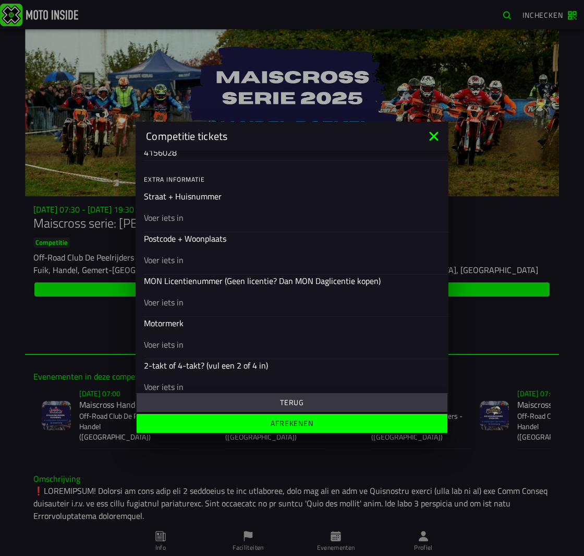
click at [185, 347] on input "text" at bounding box center [292, 343] width 296 height 13
type input "ktm"
click at [183, 305] on input "text" at bounding box center [292, 301] width 296 height 13
click at [190, 265] on input "text" at bounding box center [292, 259] width 296 height 13
click at [176, 303] on input "text" at bounding box center [292, 301] width 296 height 13
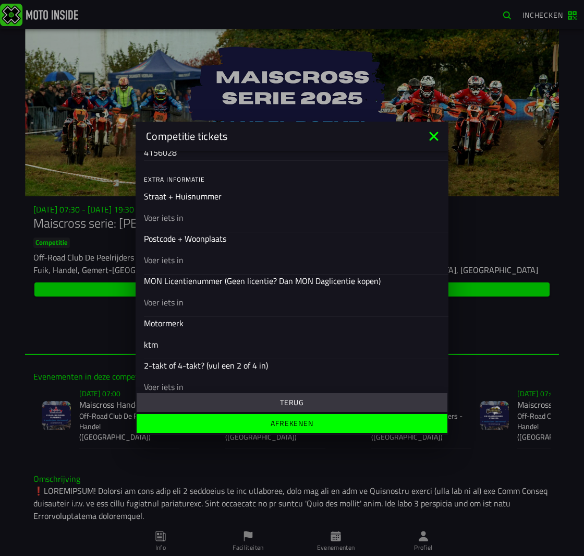
scroll to position [365, 0]
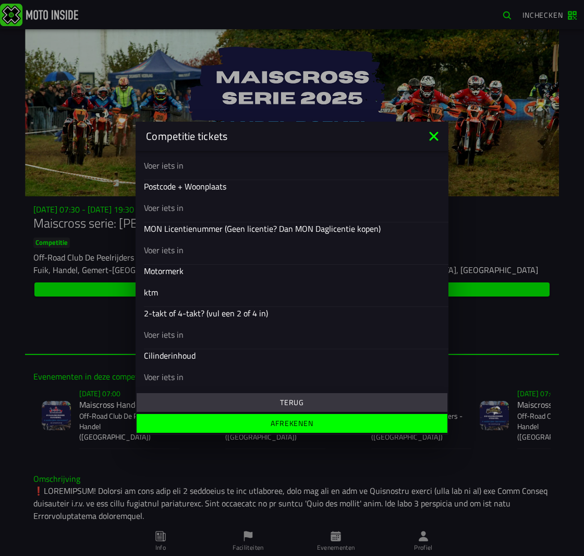
click at [185, 377] on input "text" at bounding box center [292, 376] width 296 height 13
type input "250"
click at [174, 250] on input "text" at bounding box center [292, 249] width 296 height 13
paste input "15409"
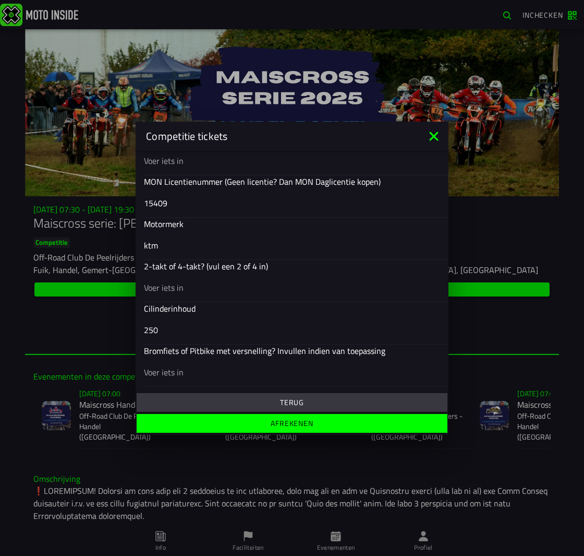
type input "15409"
click at [227, 294] on div at bounding box center [292, 286] width 296 height 29
click at [227, 293] on input "text" at bounding box center [292, 287] width 296 height 13
click at [228, 289] on input "text" at bounding box center [292, 287] width 296 height 13
type input "2"
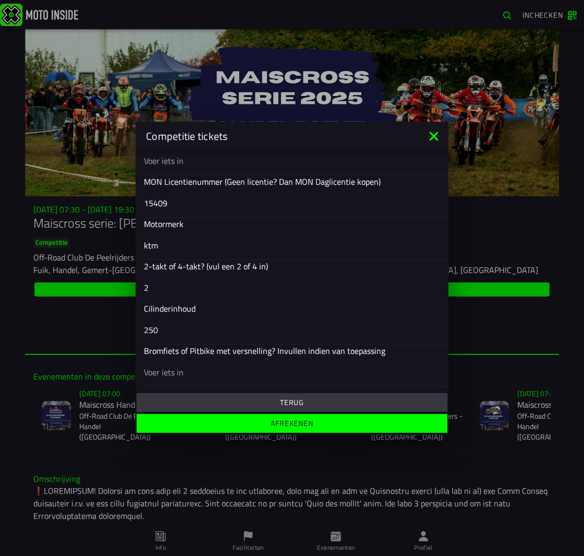
click at [0, 0] on slot "Afrekenen" at bounding box center [0, 0] width 0 height 0
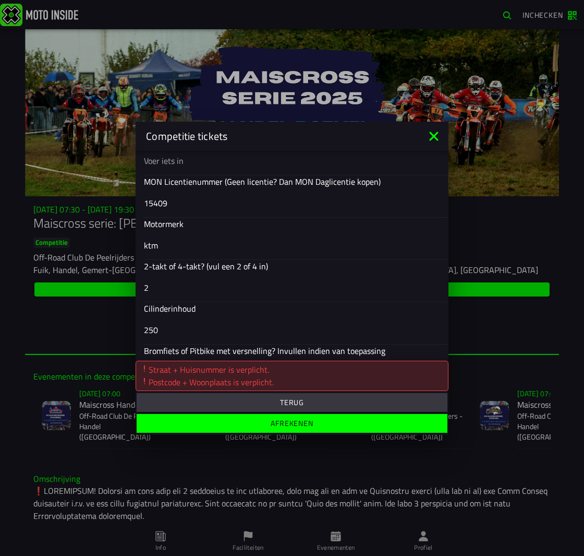
scroll to position [203, 0]
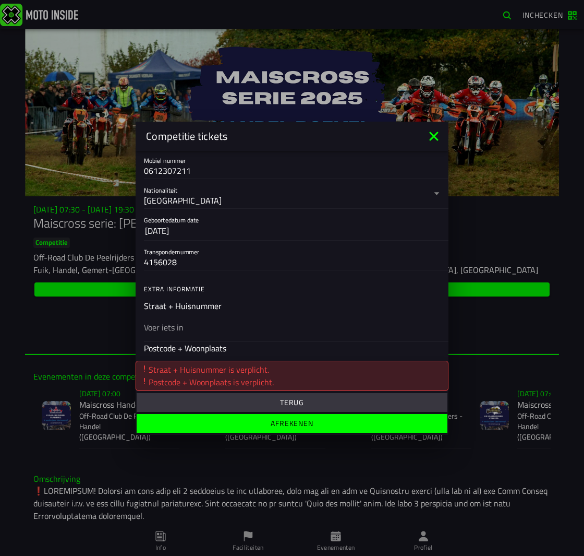
click at [183, 322] on input "text" at bounding box center [292, 326] width 296 height 13
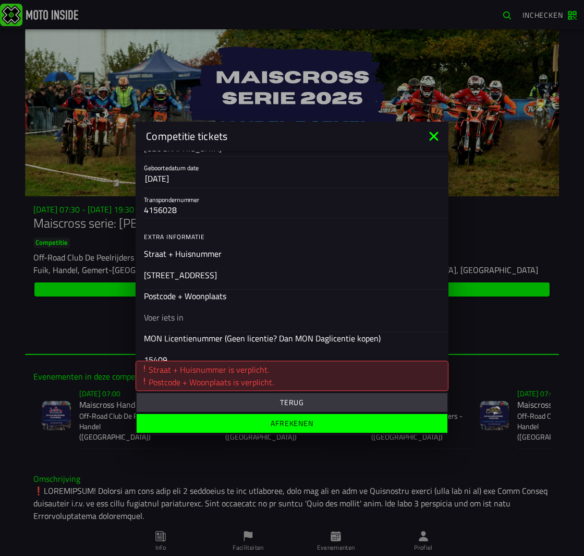
type input "[STREET_ADDRESS]"
click at [183, 315] on input "text" at bounding box center [292, 316] width 296 height 13
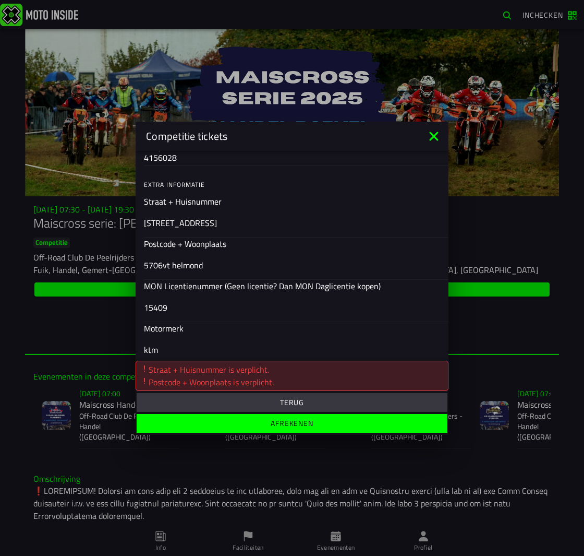
type input "5706vt helmond"
click at [318, 424] on span "Afrekenen" at bounding box center [291, 422] width 295 height 7
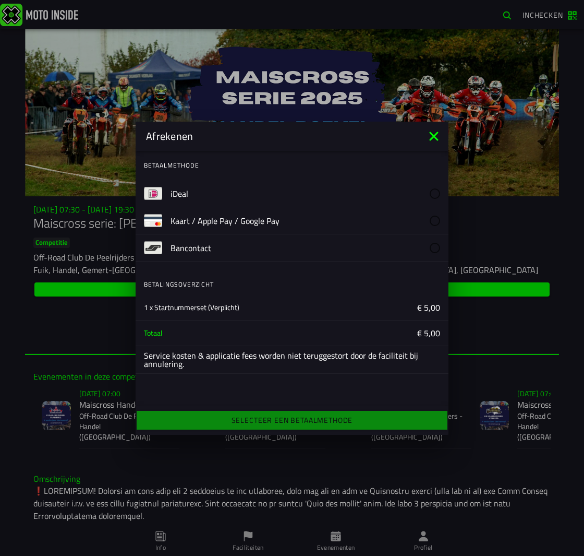
click at [433, 136] on icon at bounding box center [433, 135] width 9 height 9
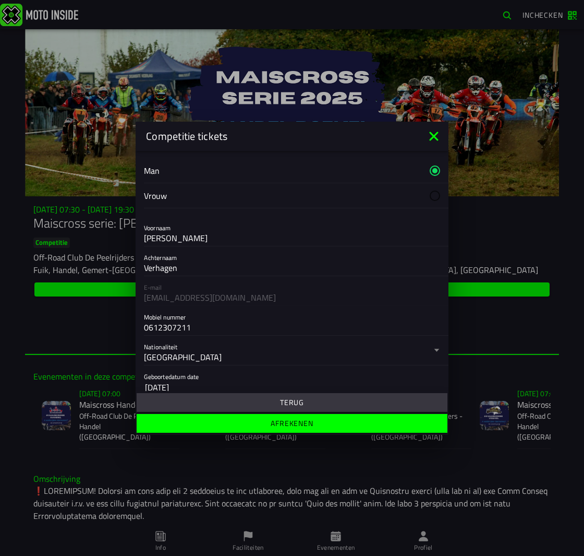
scroll to position [0, 0]
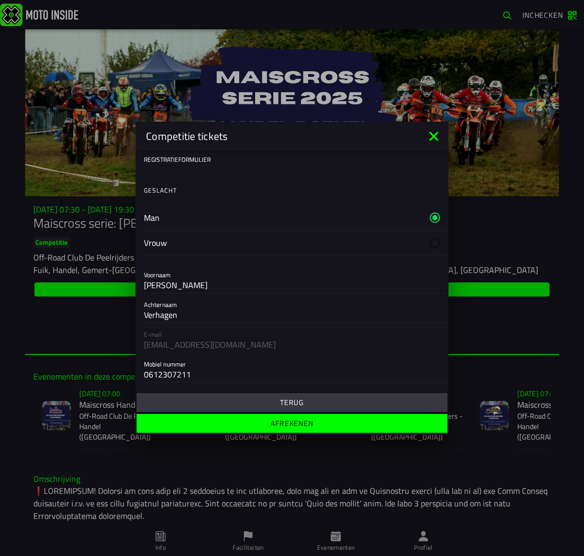
click at [0, 0] on slot "Terug" at bounding box center [0, 0] width 0 height 0
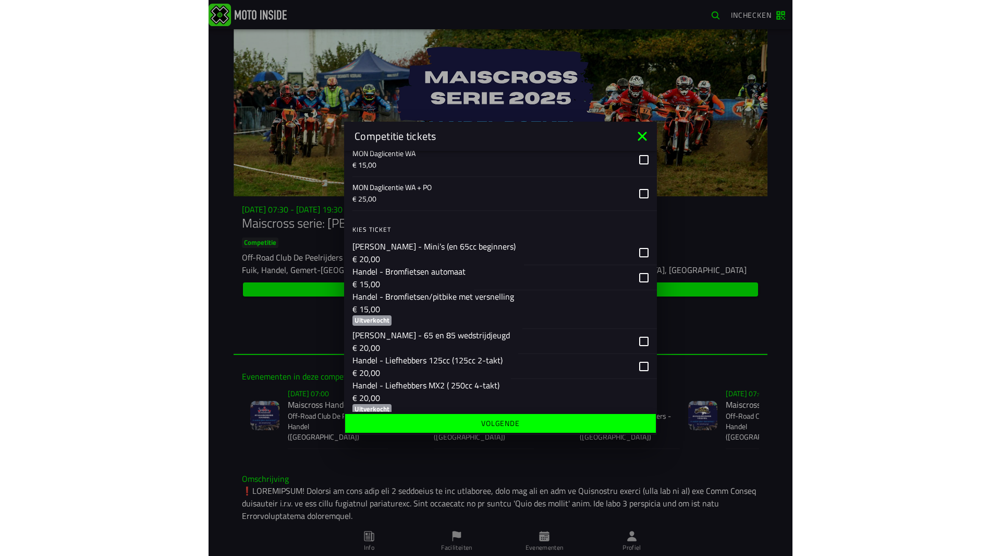
scroll to position [156, 0]
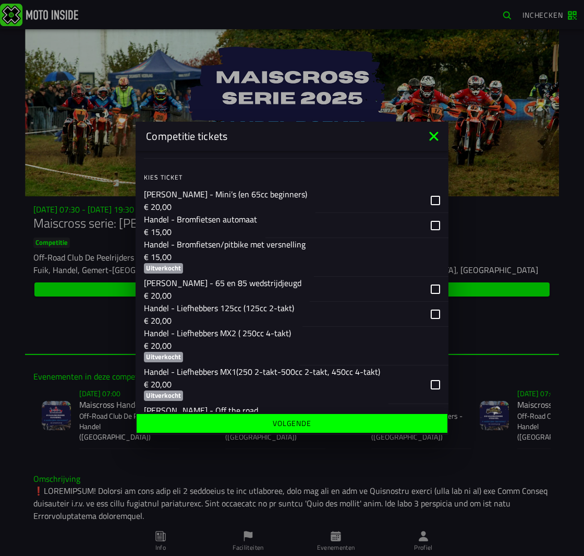
click at [429, 383] on div "button" at bounding box center [419, 384] width 60 height 39
click at [427, 384] on div "button" at bounding box center [419, 384] width 60 height 39
click at [426, 384] on div "button" at bounding box center [419, 384] width 60 height 39
click at [430, 385] on div "button" at bounding box center [419, 384] width 60 height 39
click at [420, 422] on span "Volgende" at bounding box center [291, 422] width 295 height 7
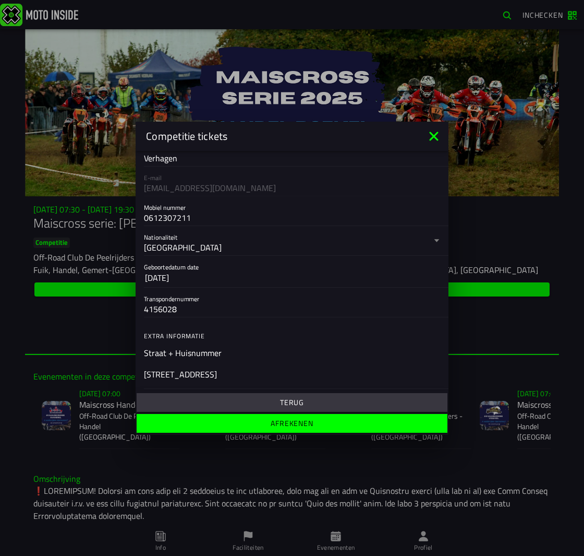
click at [419, 425] on span "Afrekenen" at bounding box center [291, 422] width 295 height 7
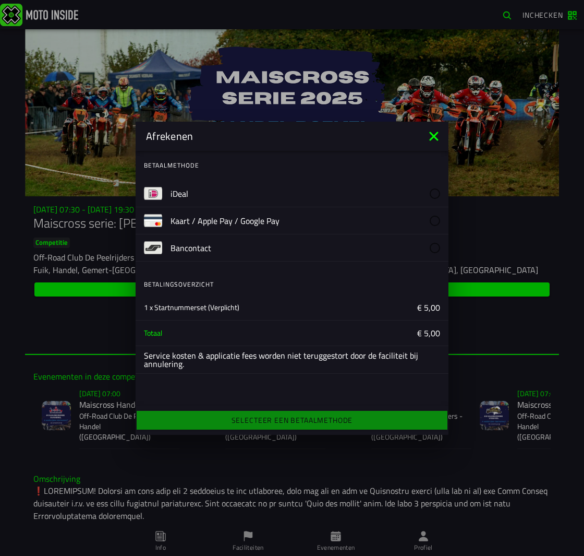
click at [435, 135] on icon at bounding box center [433, 135] width 9 height 9
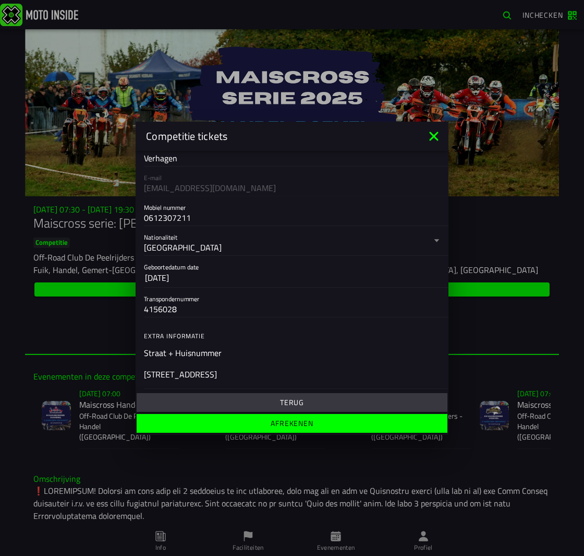
click at [435, 135] on icon at bounding box center [433, 135] width 9 height 9
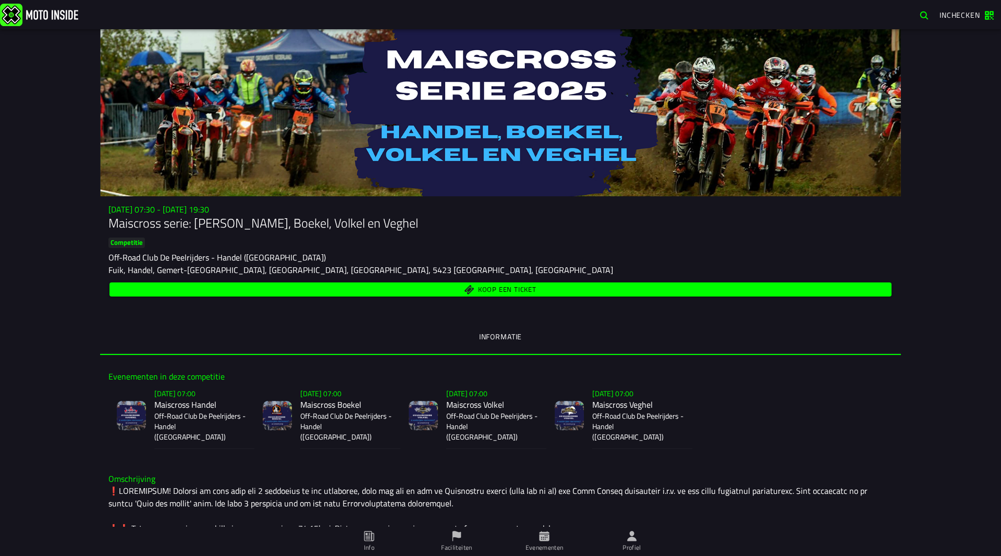
scroll to position [261, 0]
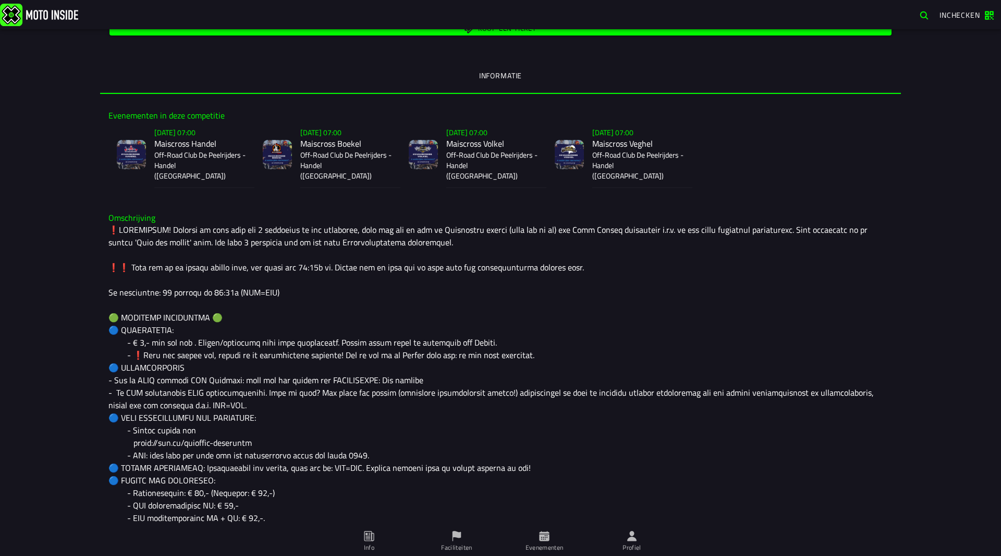
click at [631, 537] on icon at bounding box center [631, 535] width 9 height 10
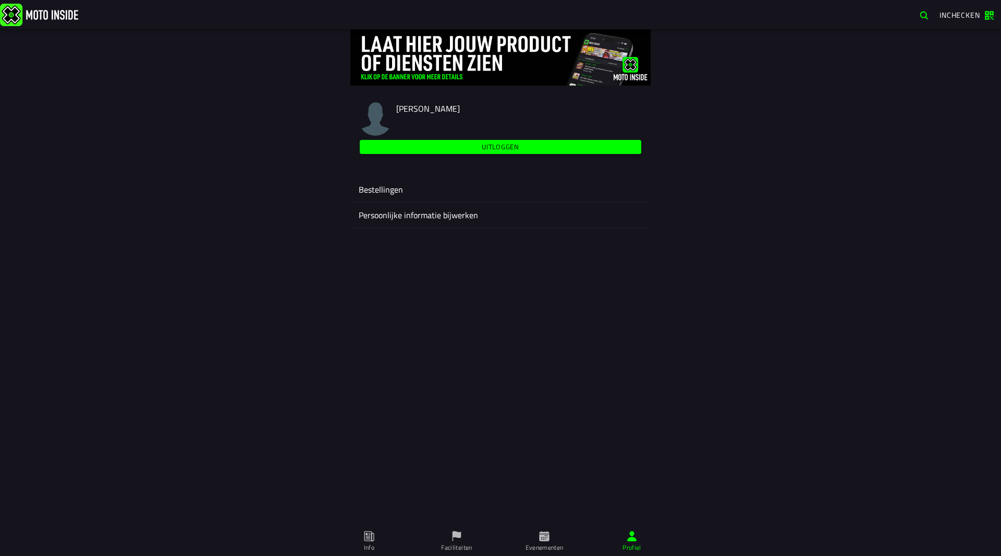
click at [0, 0] on span "Info" at bounding box center [0, 0] width 0 height 0
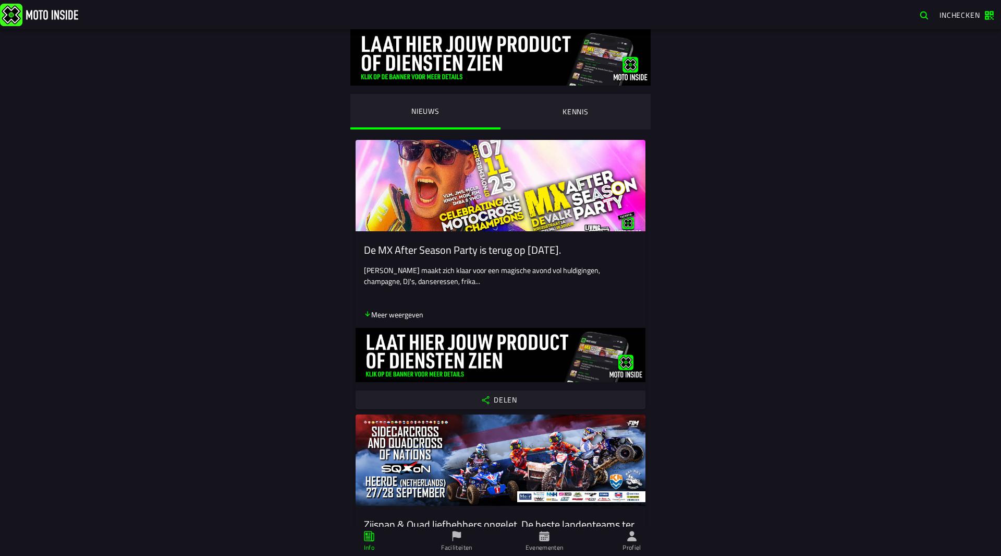
click at [557, 535] on span "Evenementen" at bounding box center [544, 540] width 75 height 29
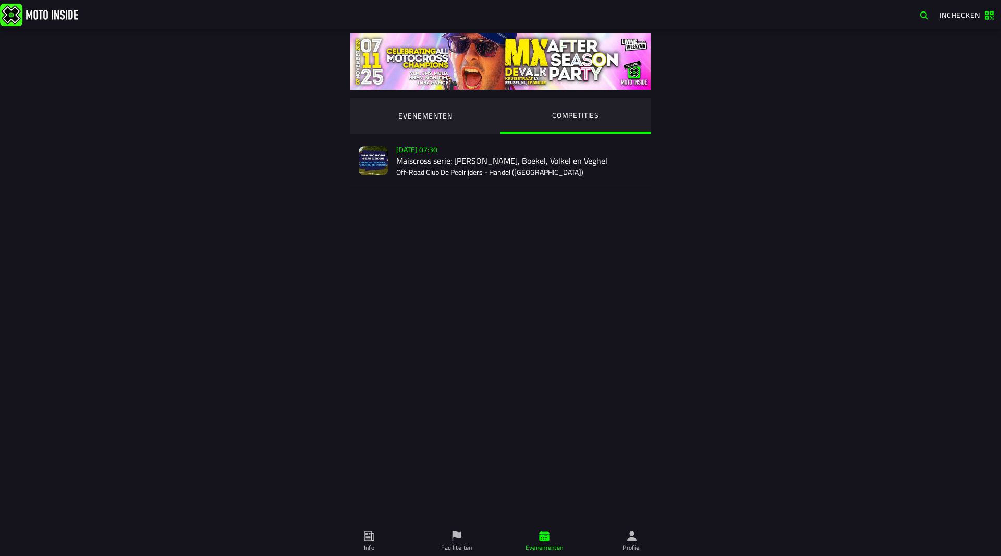
click at [497, 154] on div "[DATE] 07:30 Maiscross serie: Handel, Boekel, Volkel en Veghel Off-Road Club De…" at bounding box center [519, 161] width 246 height 46
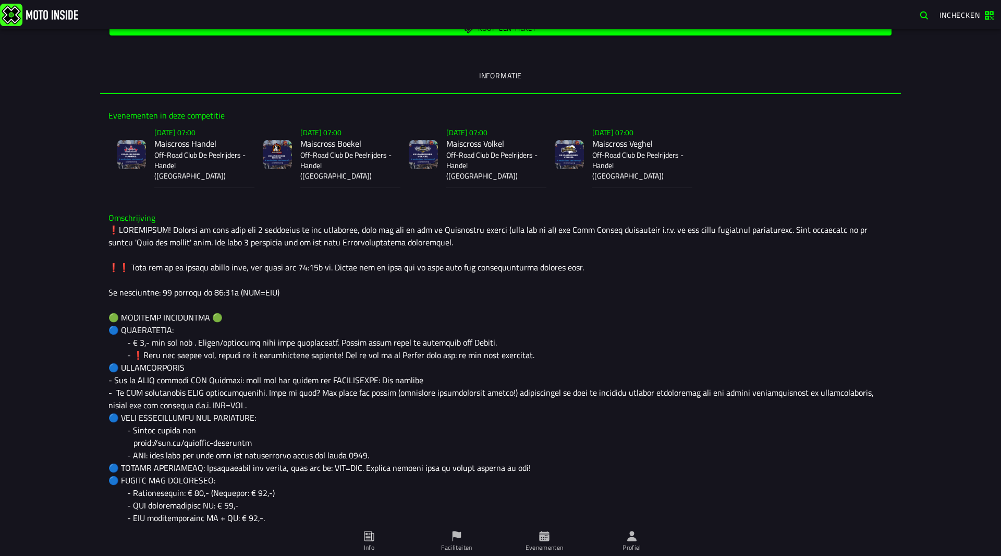
scroll to position [657, 0]
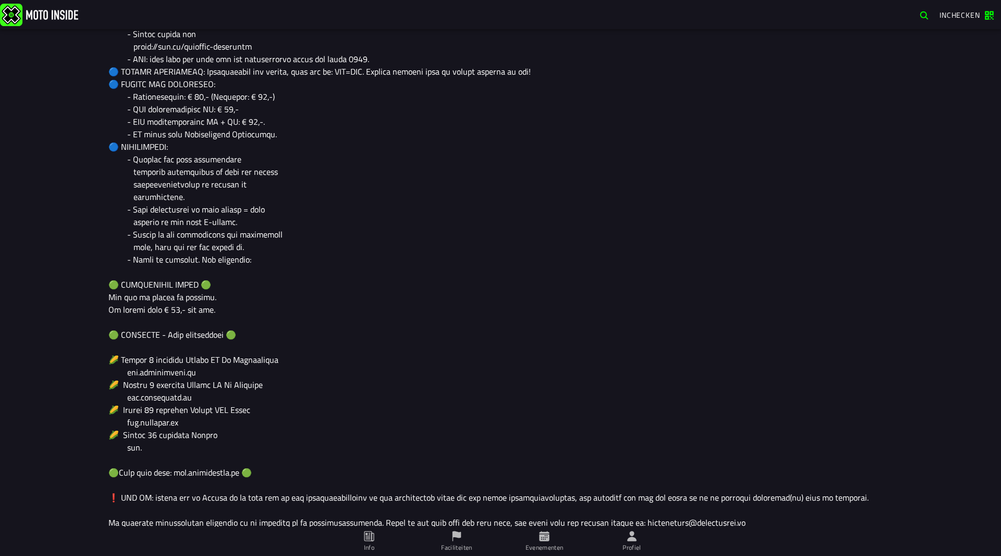
drag, startPoint x: 730, startPoint y: 510, endPoint x: 633, endPoint y: 514, distance: 96.6
click at [634, 515] on div at bounding box center [500, 177] width 784 height 701
drag, startPoint x: 633, startPoint y: 511, endPoint x: 718, endPoint y: 514, distance: 84.5
click at [718, 514] on div at bounding box center [500, 177] width 784 height 701
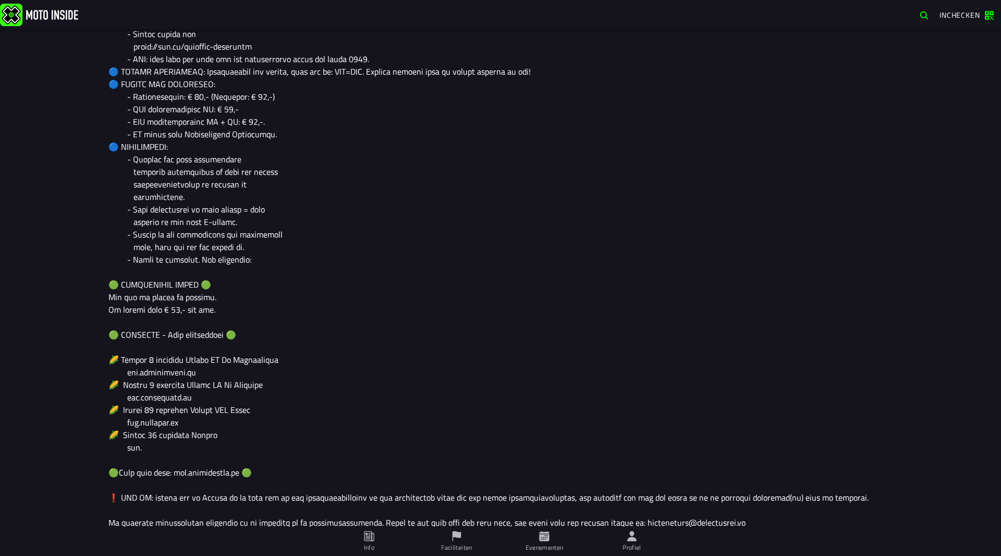
click at [718, 514] on div at bounding box center [500, 177] width 784 height 701
drag, startPoint x: 727, startPoint y: 509, endPoint x: 547, endPoint y: 509, distance: 180.5
click at [547, 509] on div at bounding box center [500, 177] width 784 height 701
